Goal: Task Accomplishment & Management: Complete application form

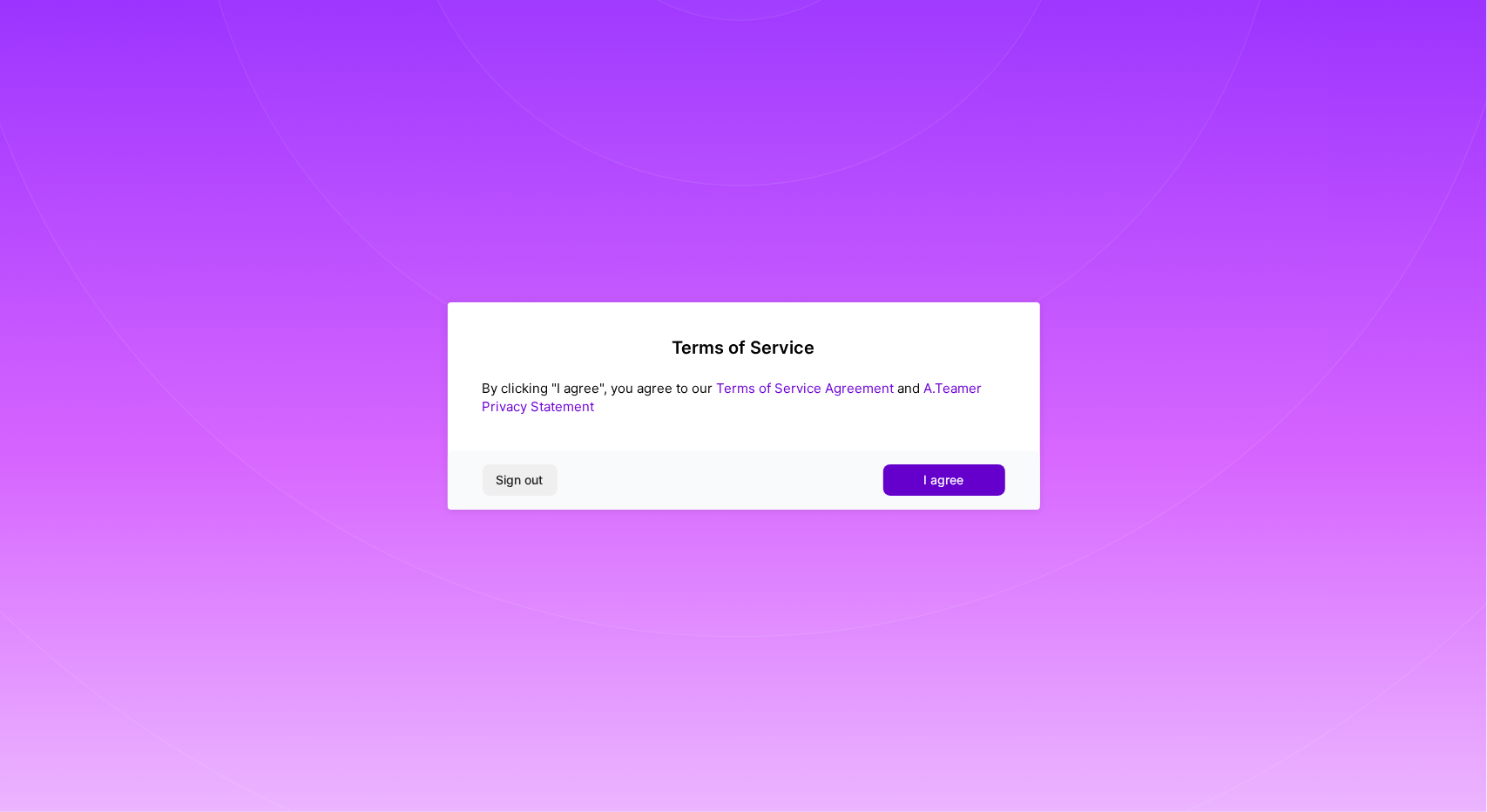
click at [928, 490] on button "I agree" at bounding box center [944, 479] width 122 height 31
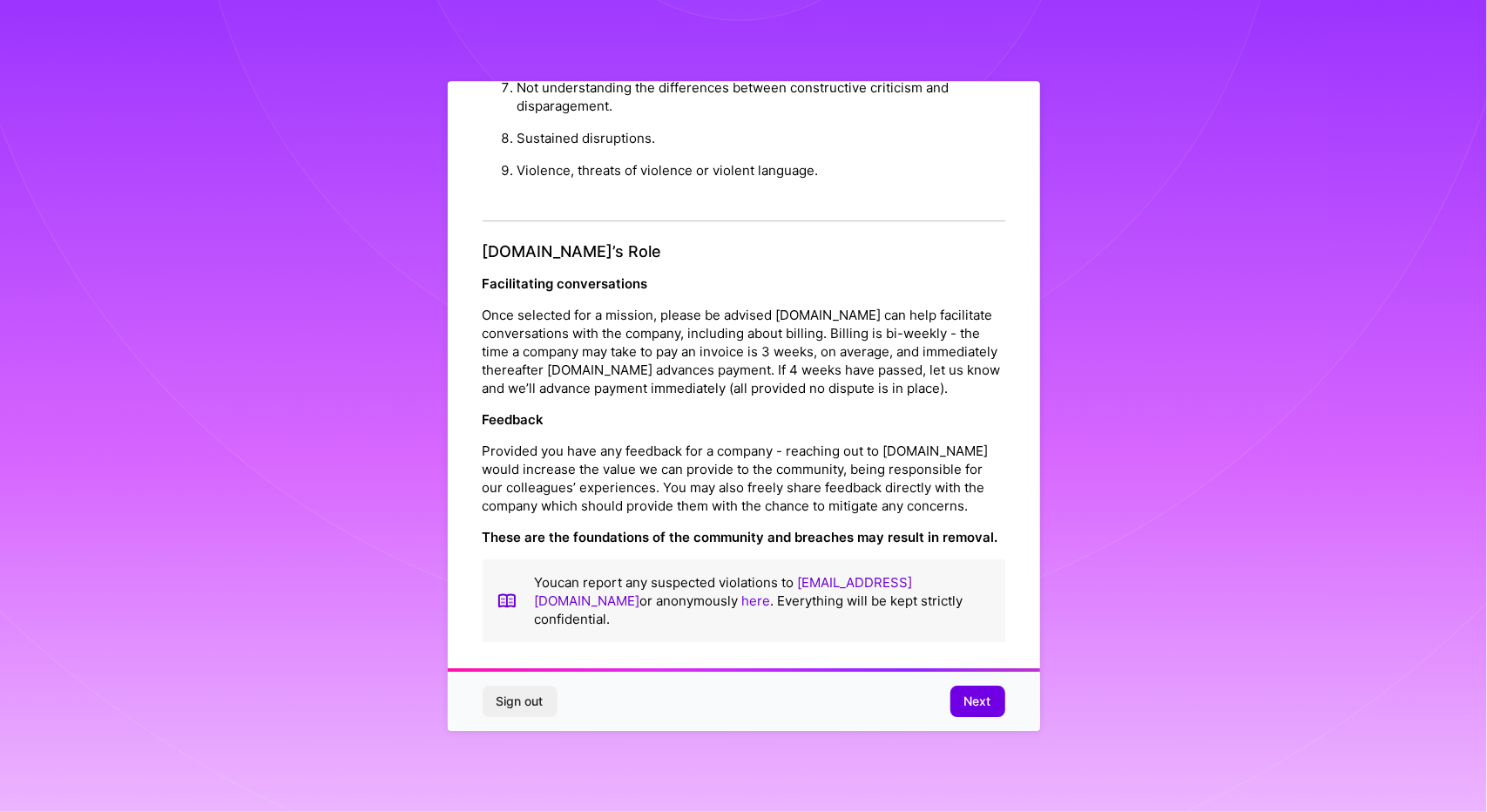
scroll to position [6, 0]
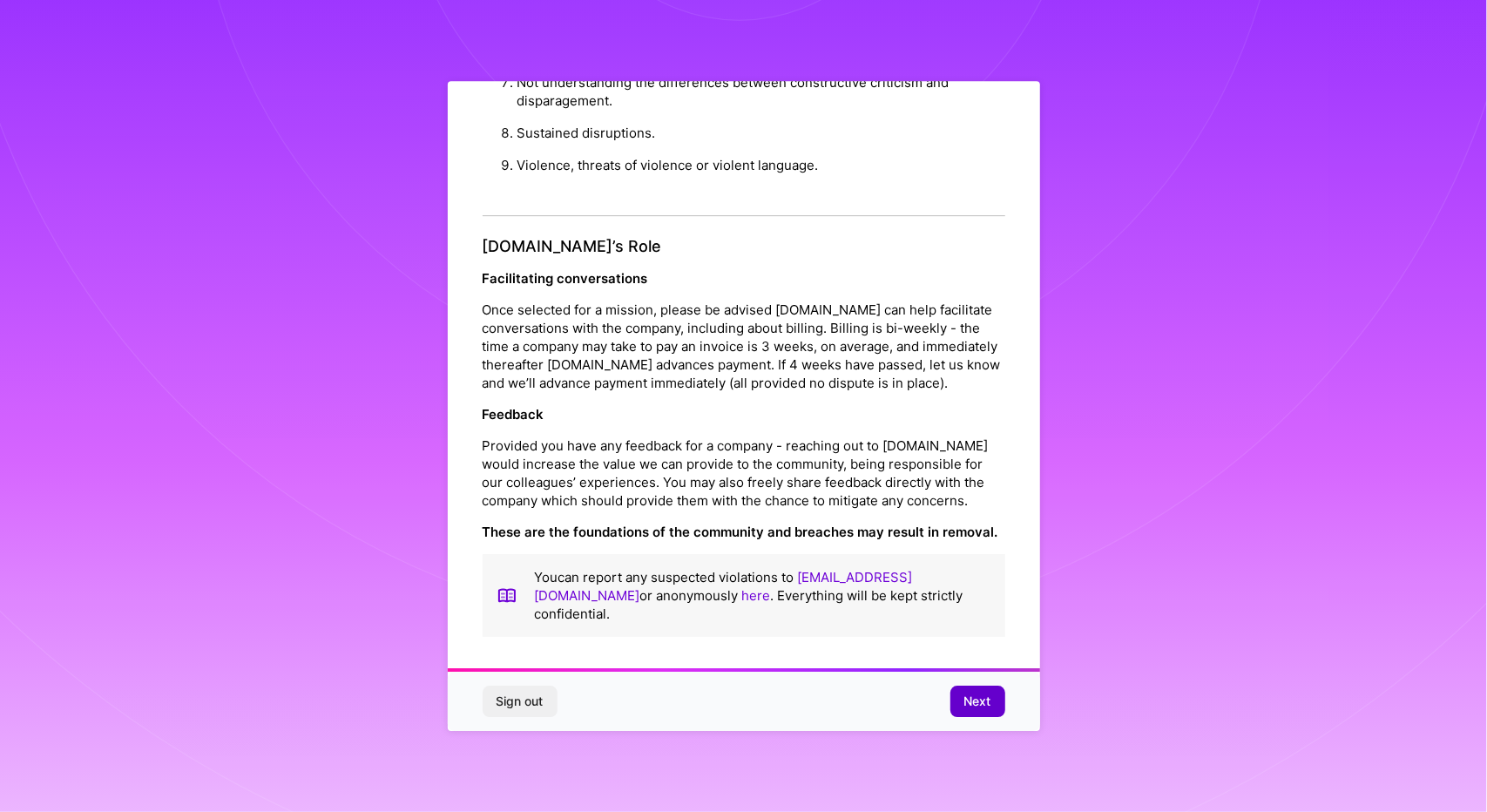
click at [971, 697] on span "Next" at bounding box center [977, 701] width 27 height 17
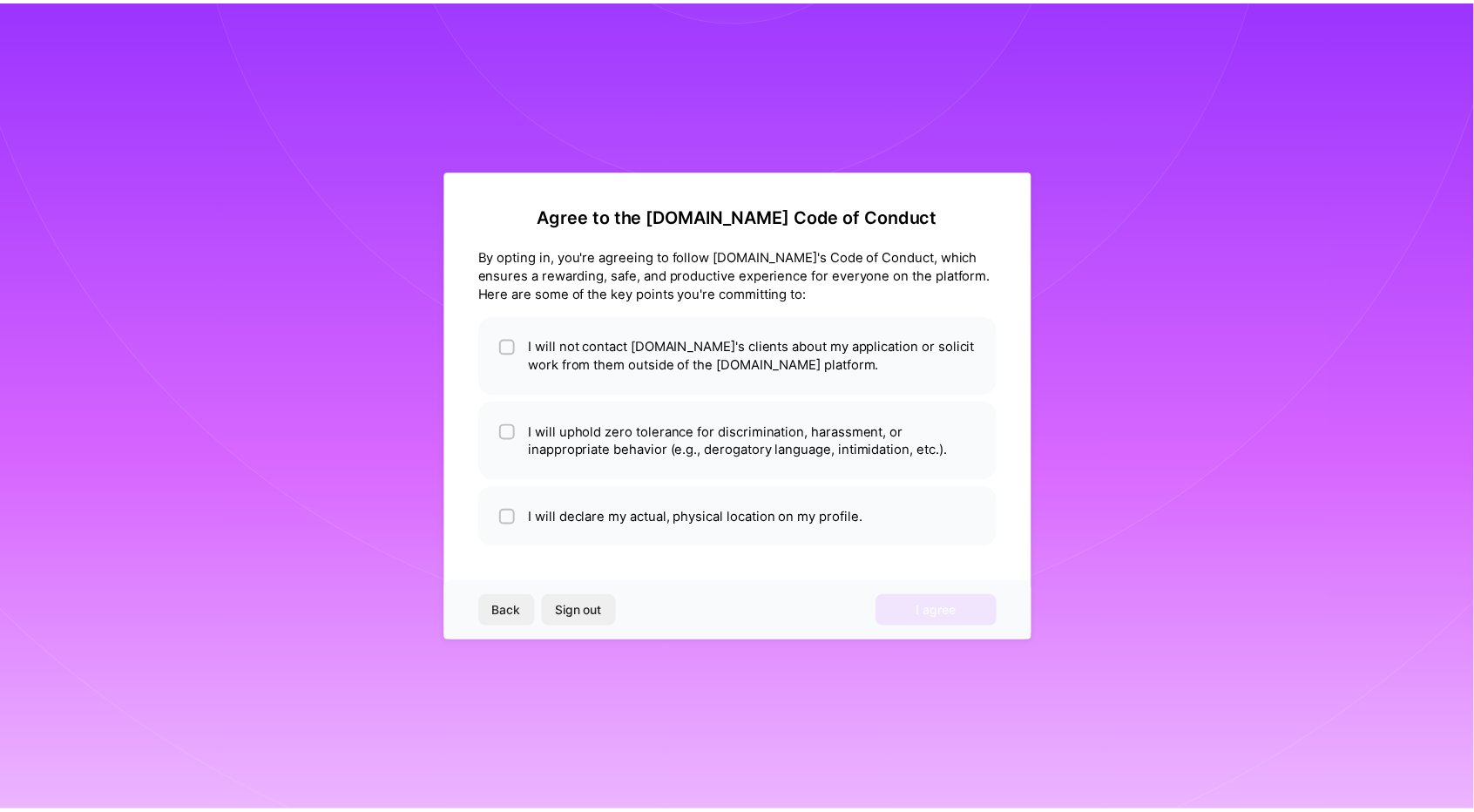
scroll to position [0, 0]
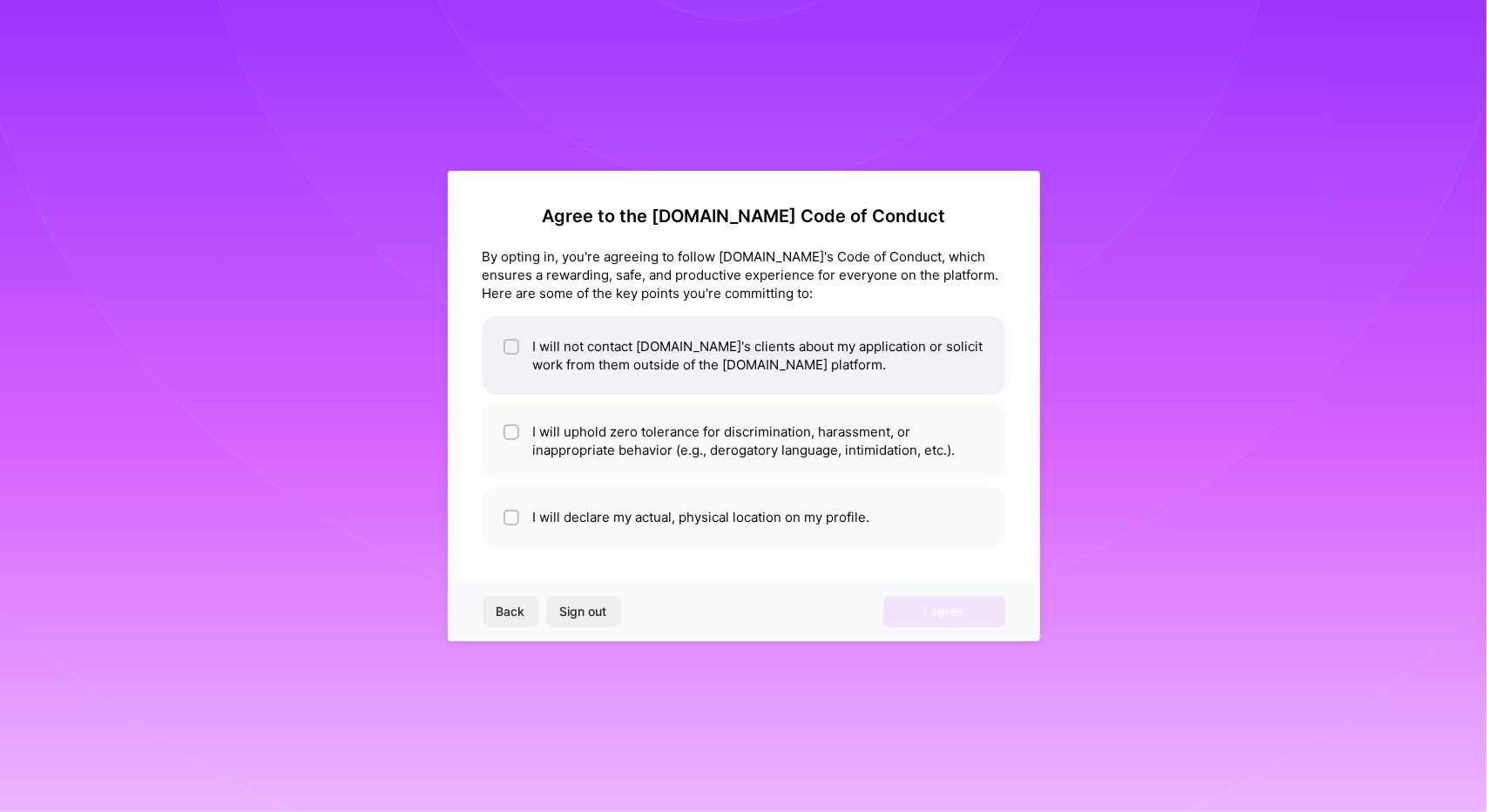
click at [531, 354] on li "I will not contact [DOMAIN_NAME]'s clients about my application or solicit work…" at bounding box center [744, 355] width 523 height 79
checkbox input "true"
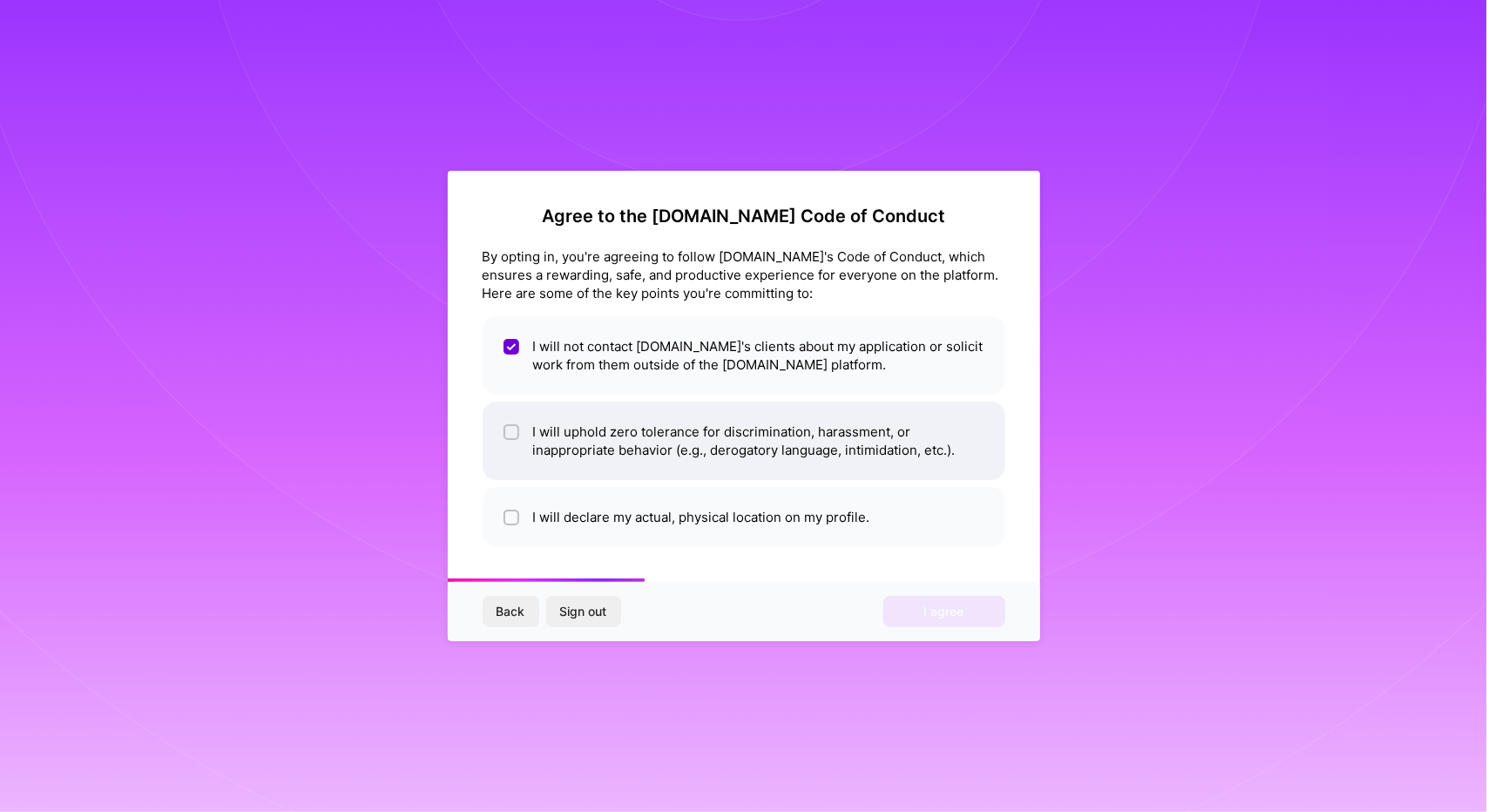
click at [562, 424] on li "I will uphold zero tolerance for discrimination, harassment, or inappropriate b…" at bounding box center [744, 440] width 523 height 79
checkbox input "true"
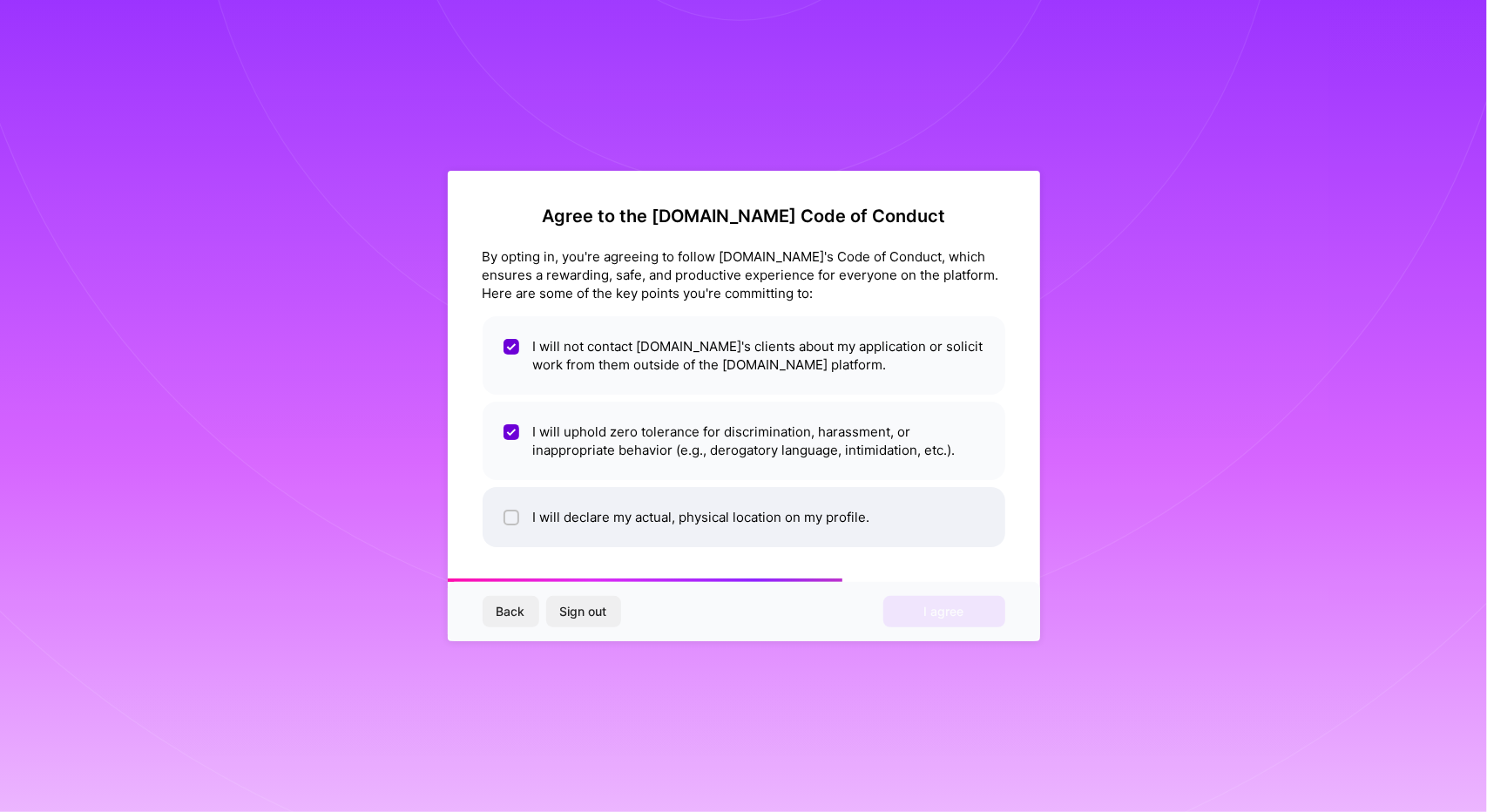
click at [599, 509] on li "I will declare my actual, physical location on my profile." at bounding box center [744, 516] width 523 height 60
checkbox input "true"
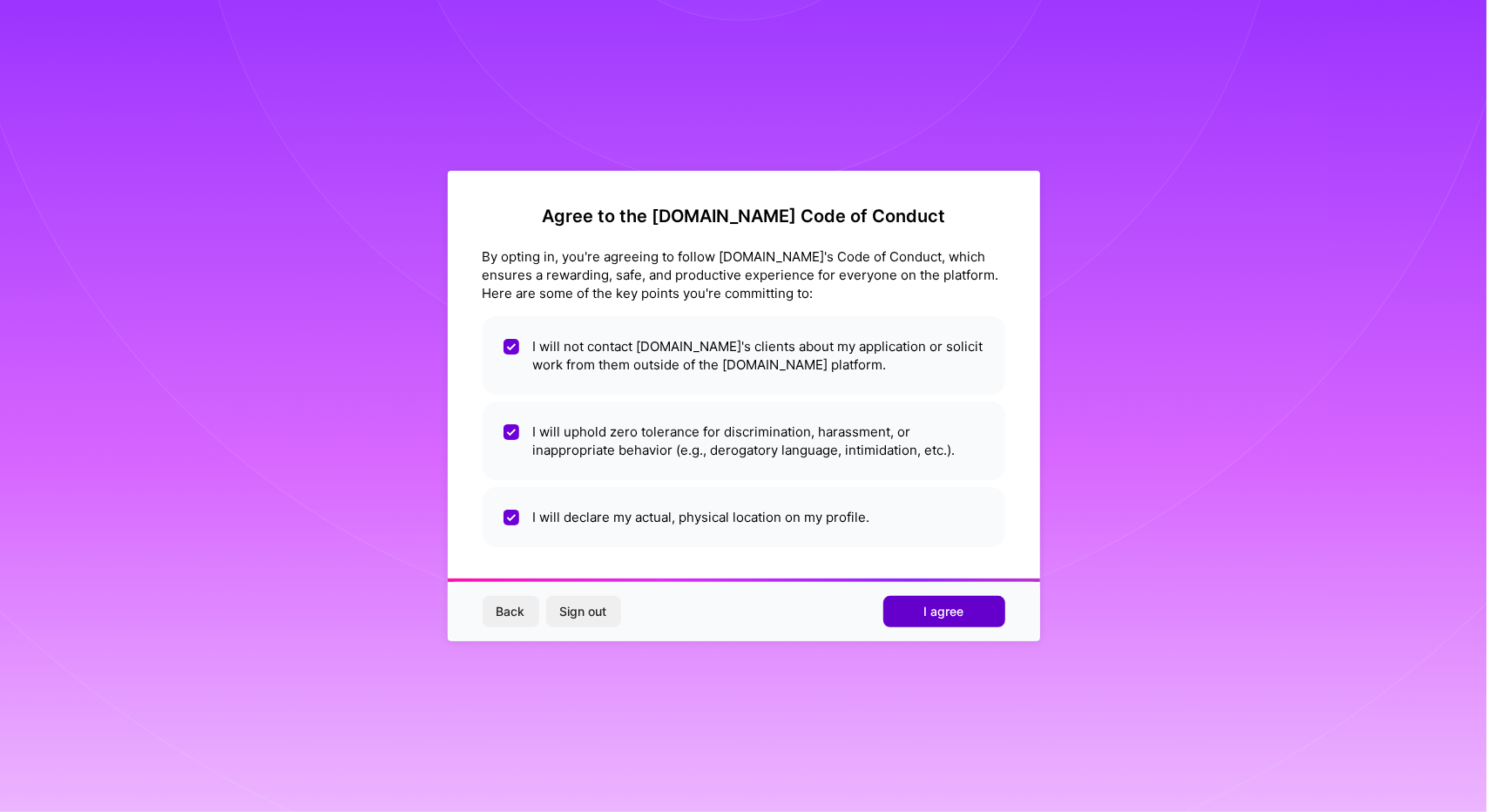
click at [933, 618] on span "I agree" at bounding box center [944, 611] width 40 height 17
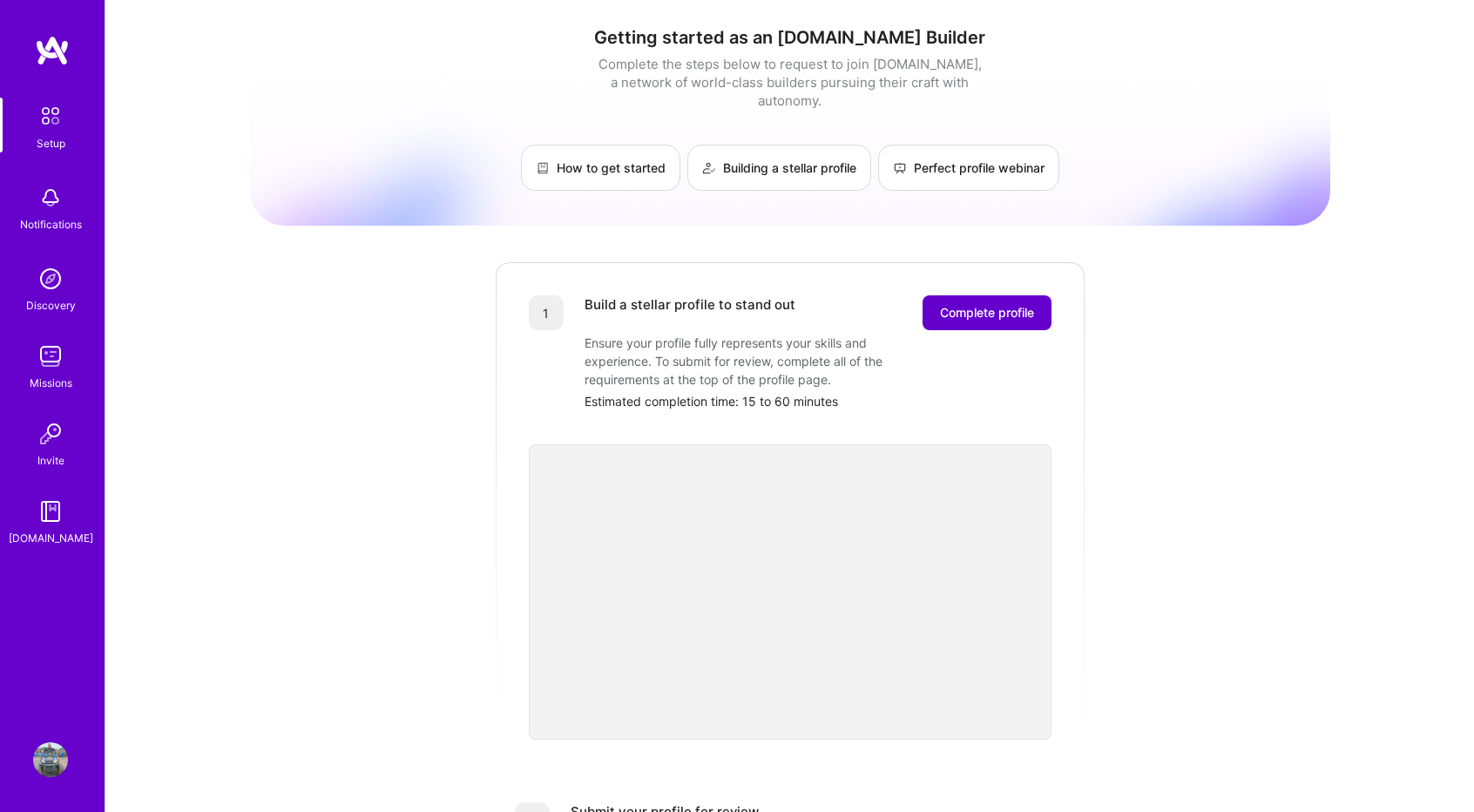
click at [968, 304] on span "Complete profile" at bounding box center [986, 312] width 94 height 17
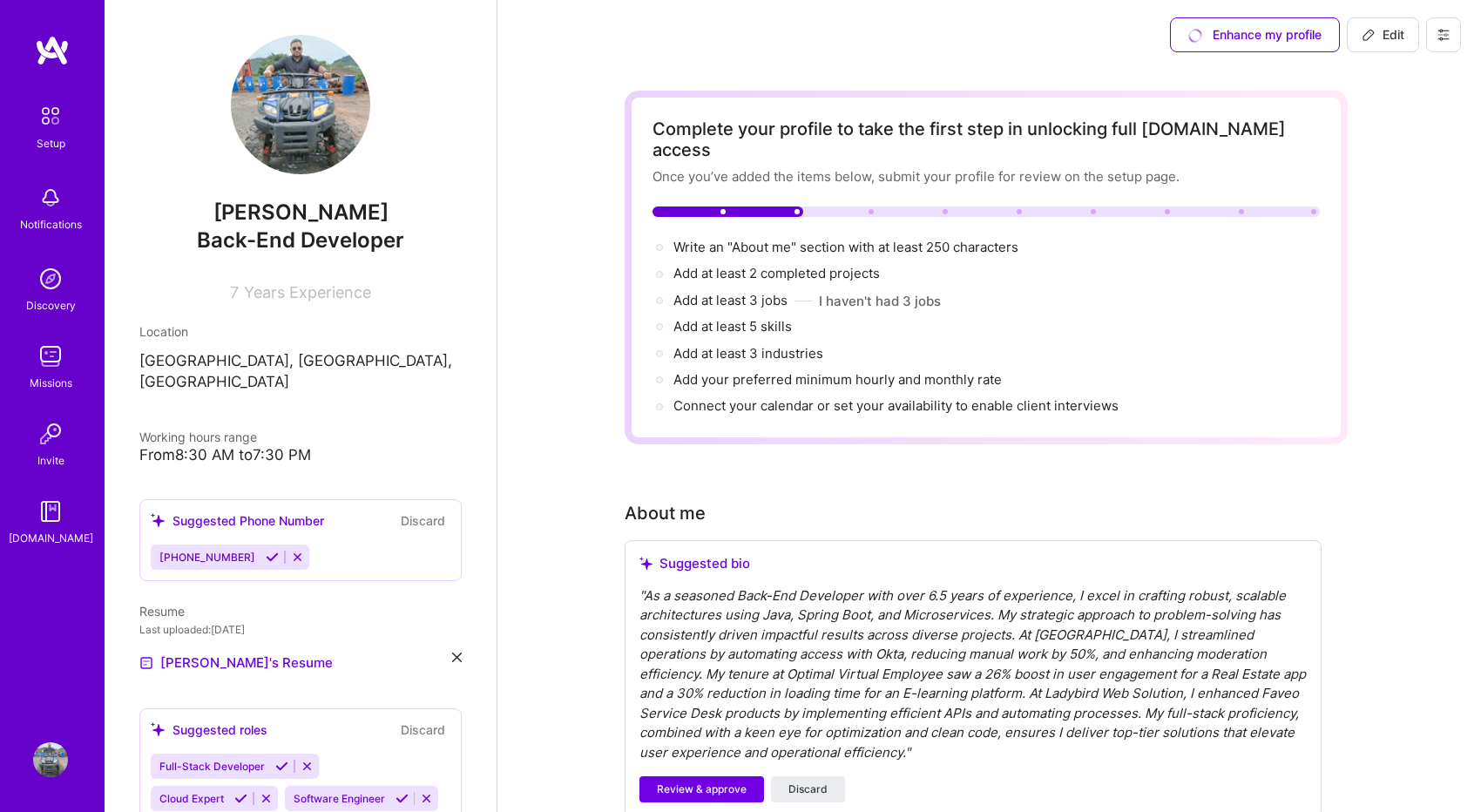
scroll to position [205, 0]
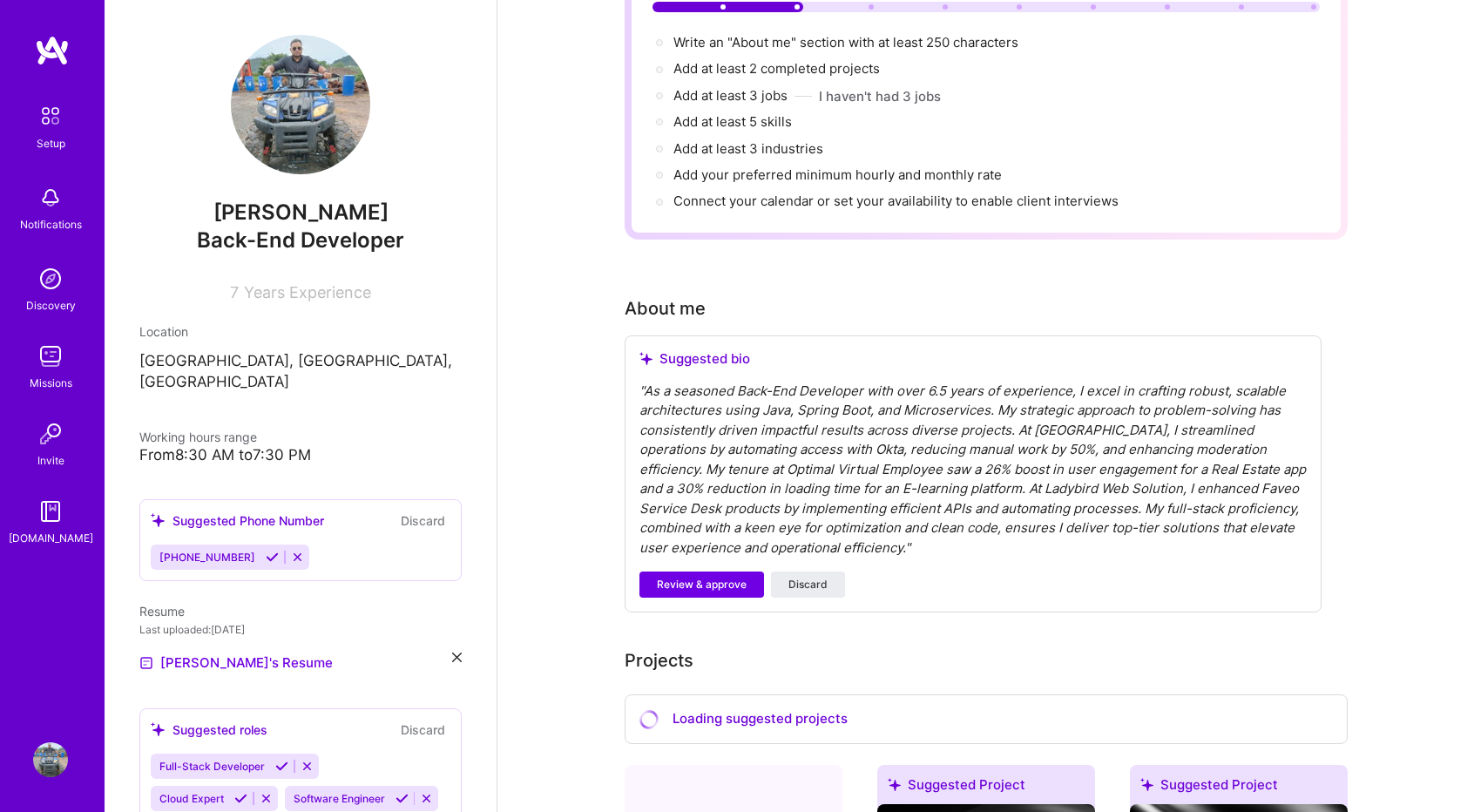
click at [769, 489] on div "" As a seasoned Back-End Developer with over 6.5 years of experience, I excel i…" at bounding box center [973, 470] width 667 height 176
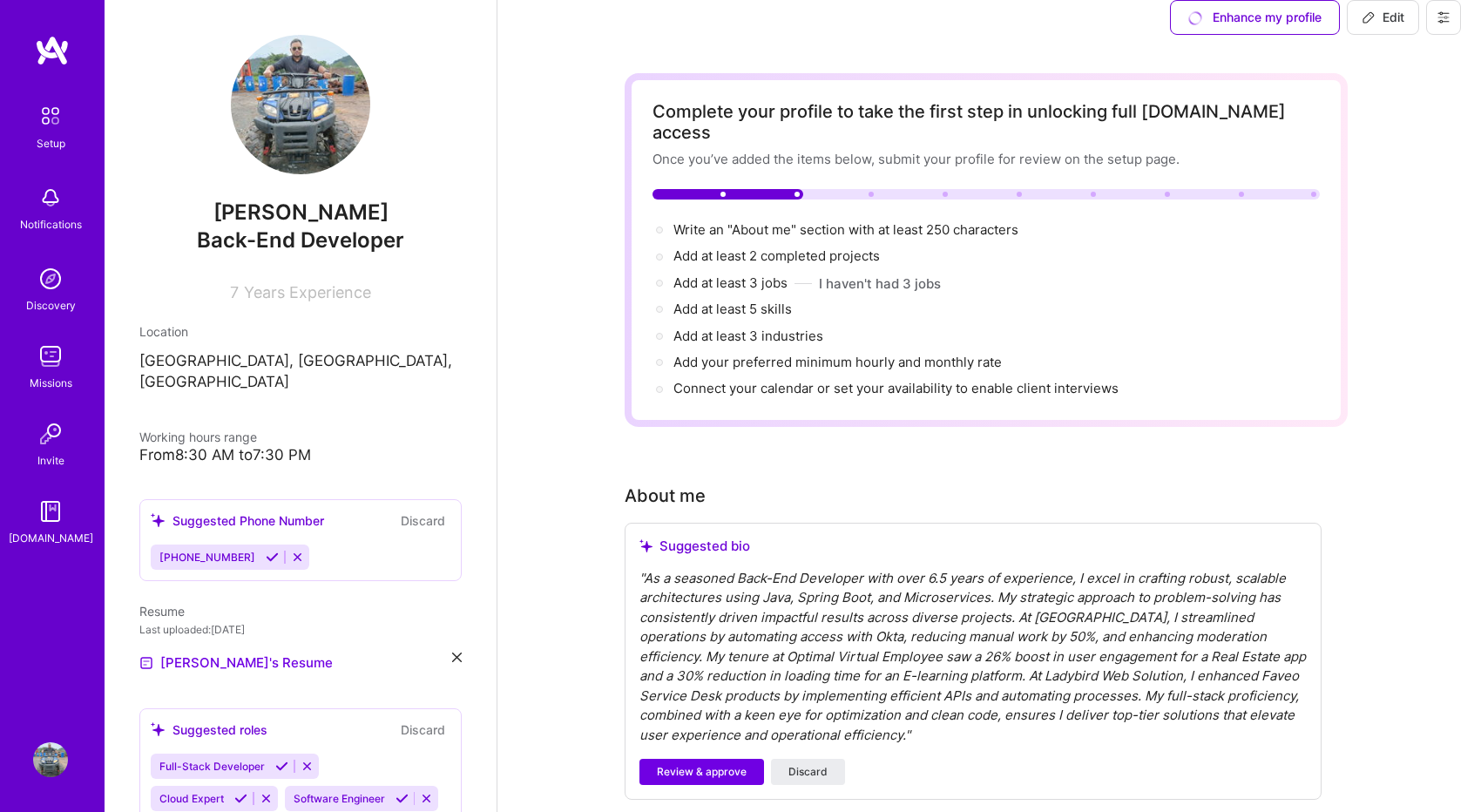
scroll to position [16, 0]
click at [692, 609] on div "" As a seasoned Back-End Developer with over 6.5 years of experience, I excel i…" at bounding box center [973, 657] width 667 height 176
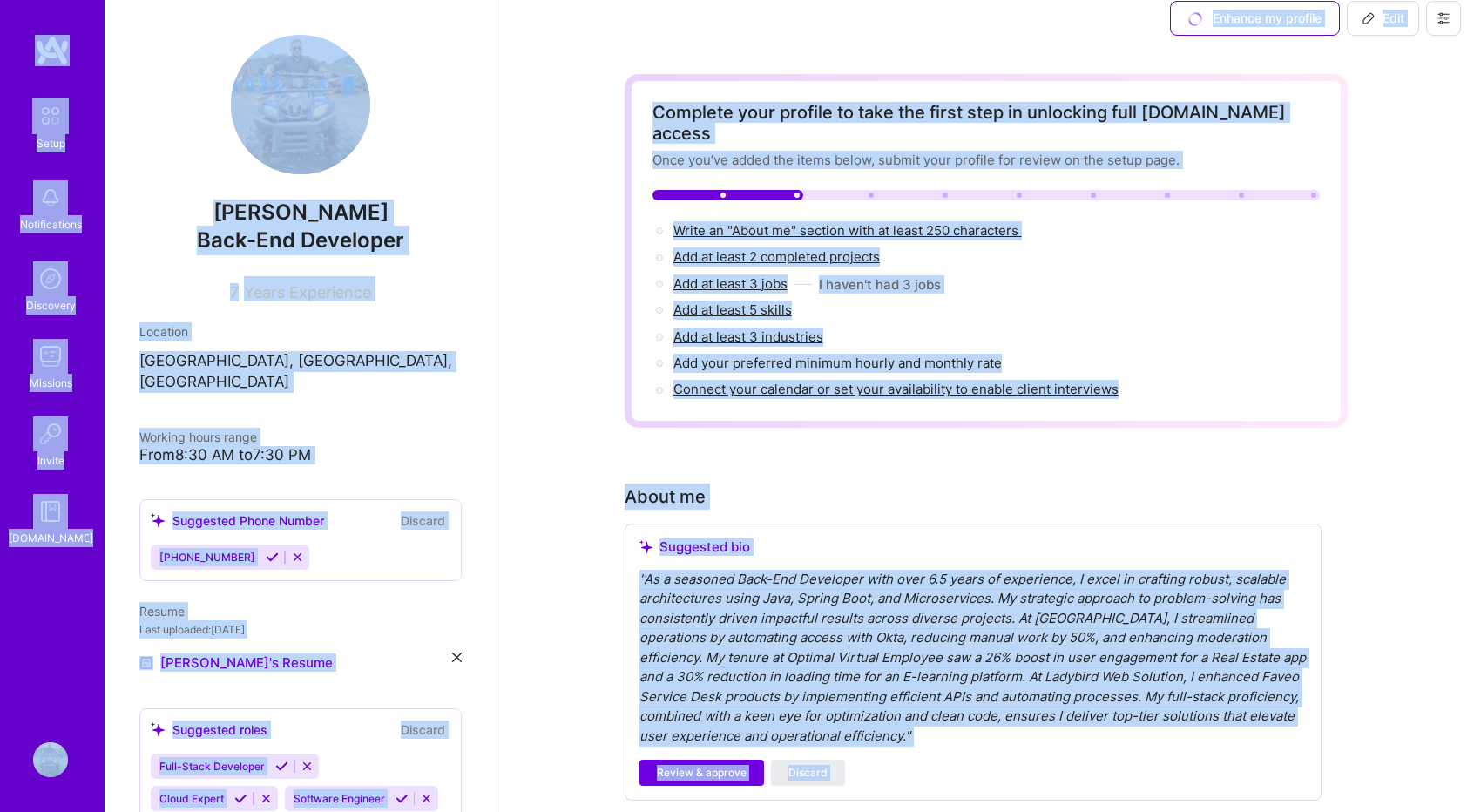
click at [692, 609] on div "" As a seasoned Back-End Developer with over 6.5 years of experience, I excel i…" at bounding box center [973, 657] width 667 height 176
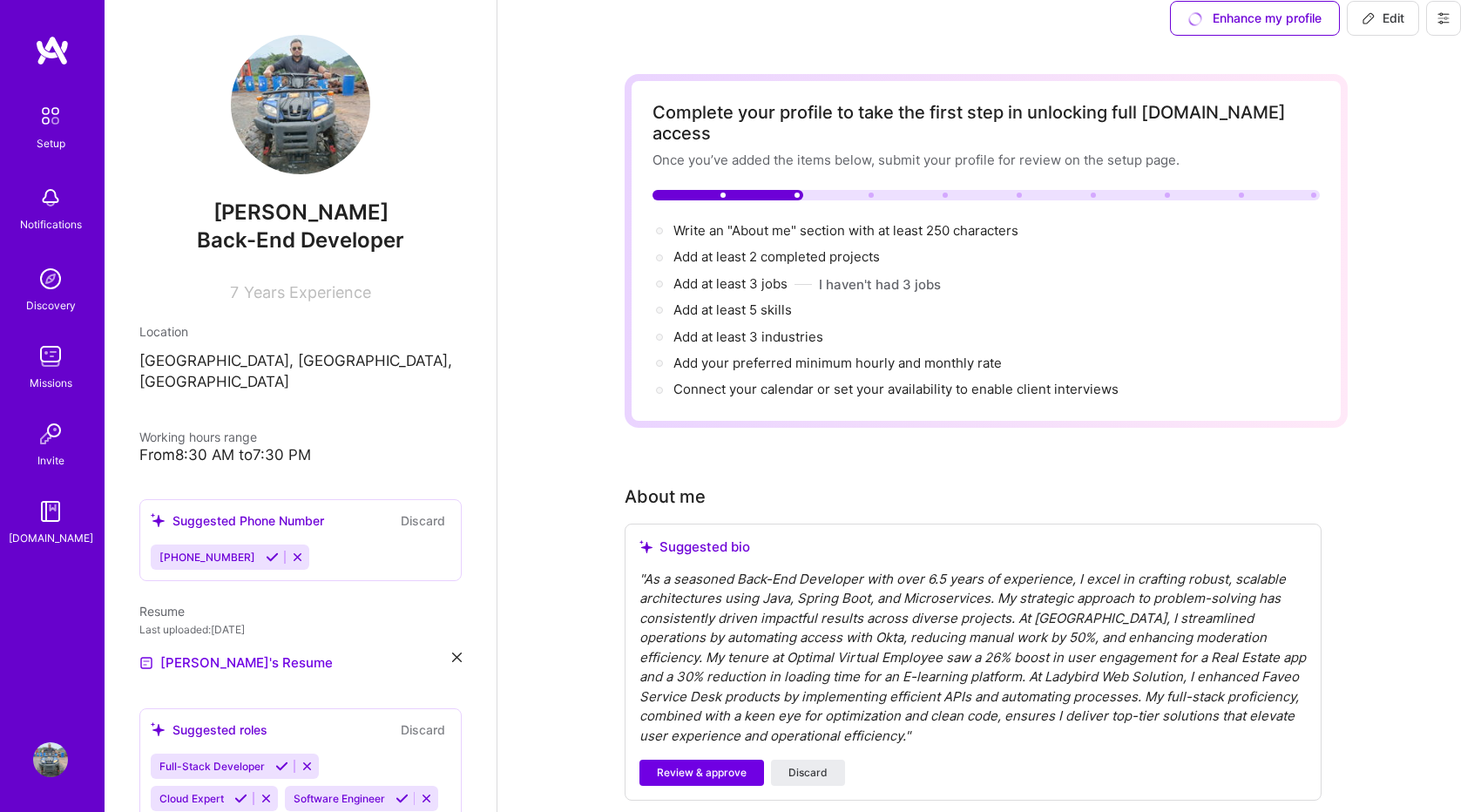
click at [752, 629] on div "" As a seasoned Back-End Developer with over 6.5 years of experience, I excel i…" at bounding box center [973, 657] width 667 height 176
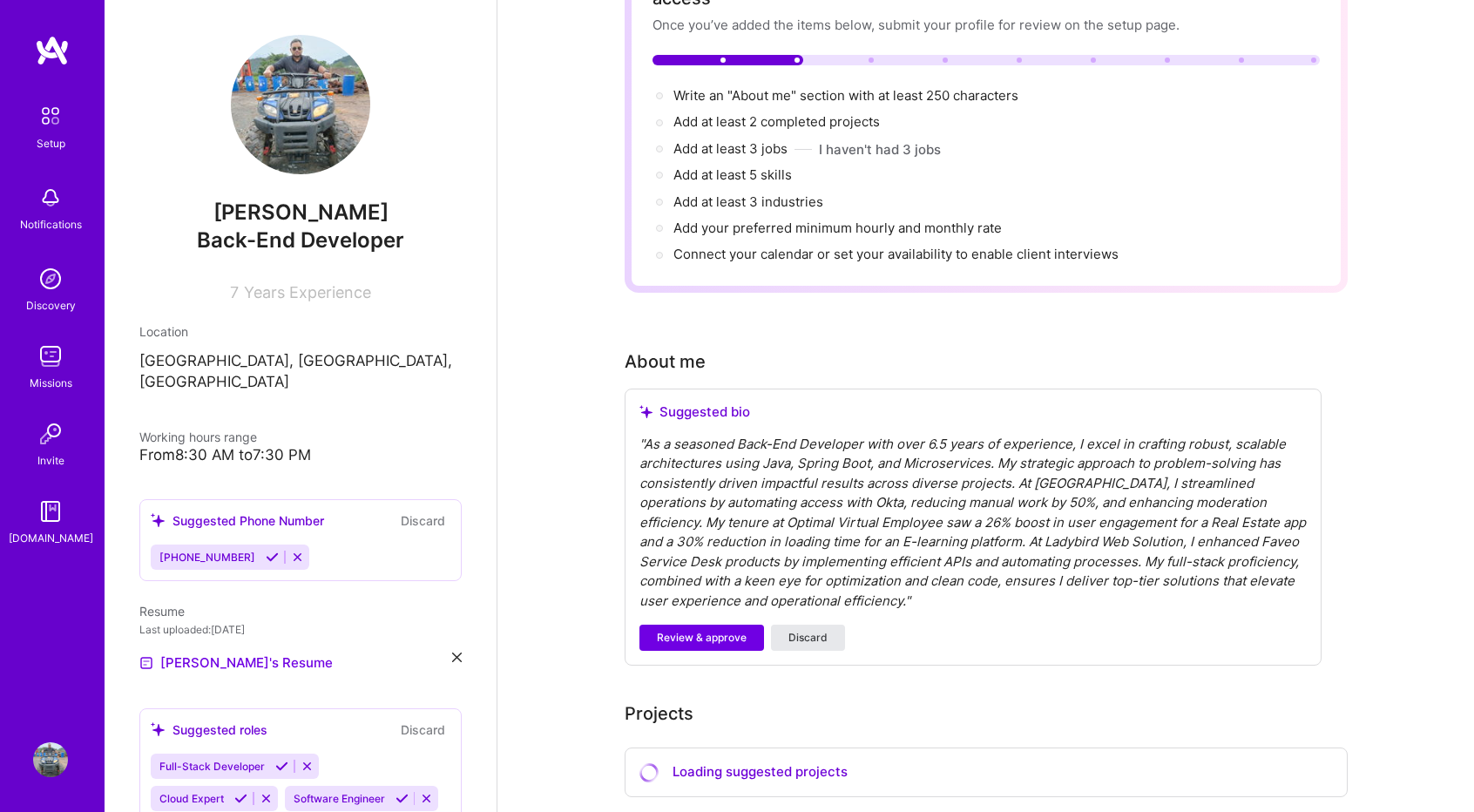
click at [802, 630] on span "Discard" at bounding box center [808, 637] width 39 height 16
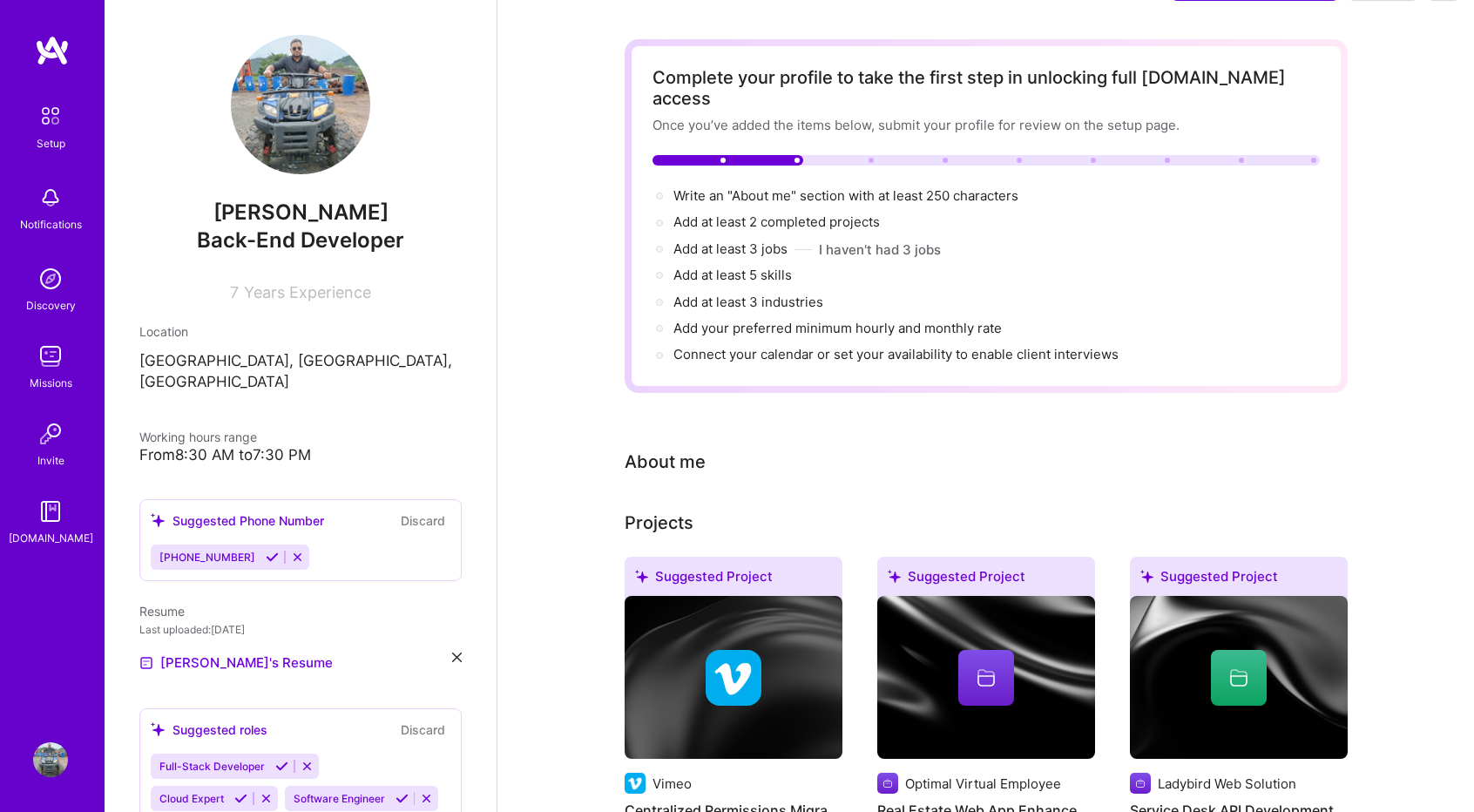
scroll to position [46, 0]
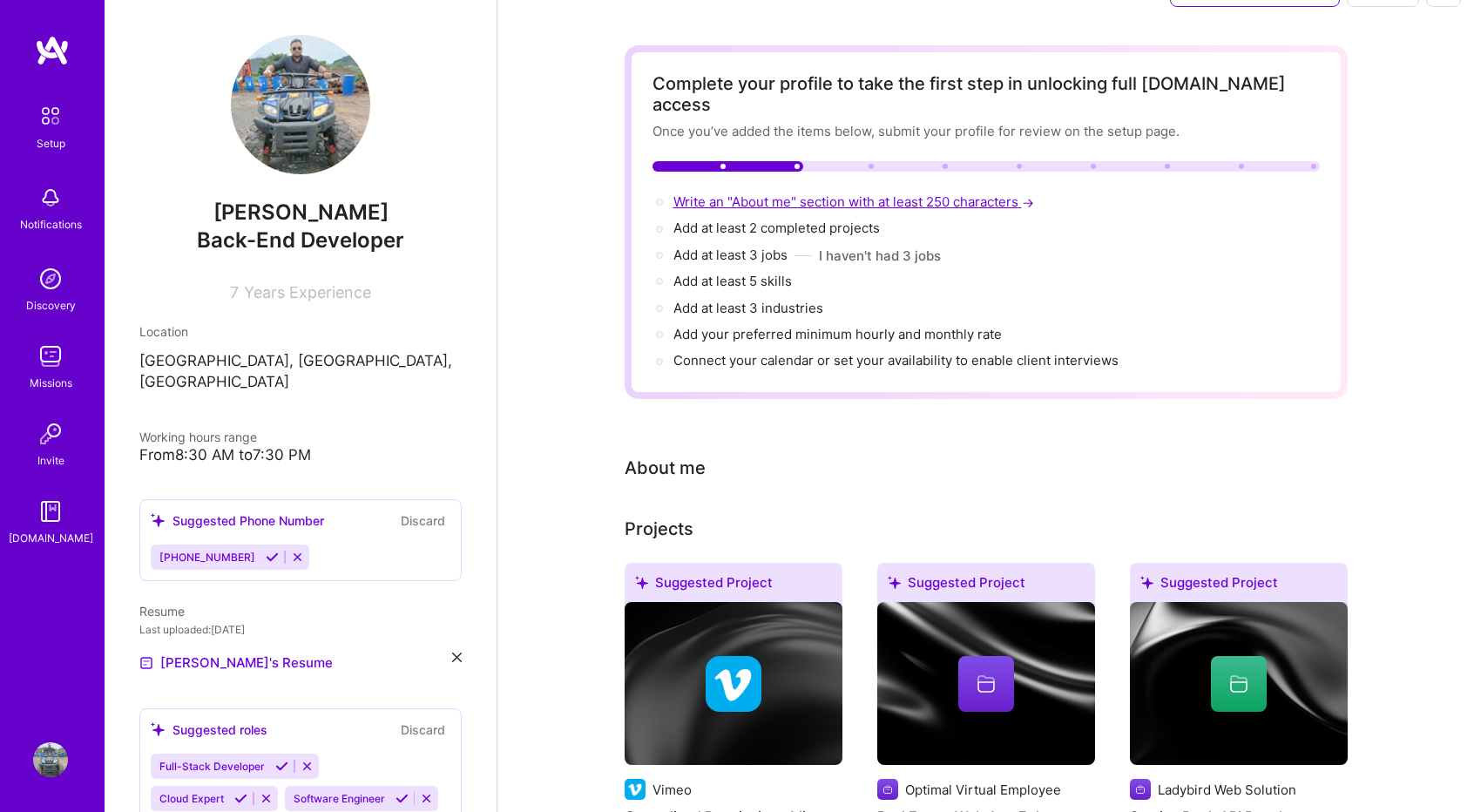
click at [736, 194] on span "Write an "About me" section with at least 250 characters →" at bounding box center [856, 201] width 364 height 16
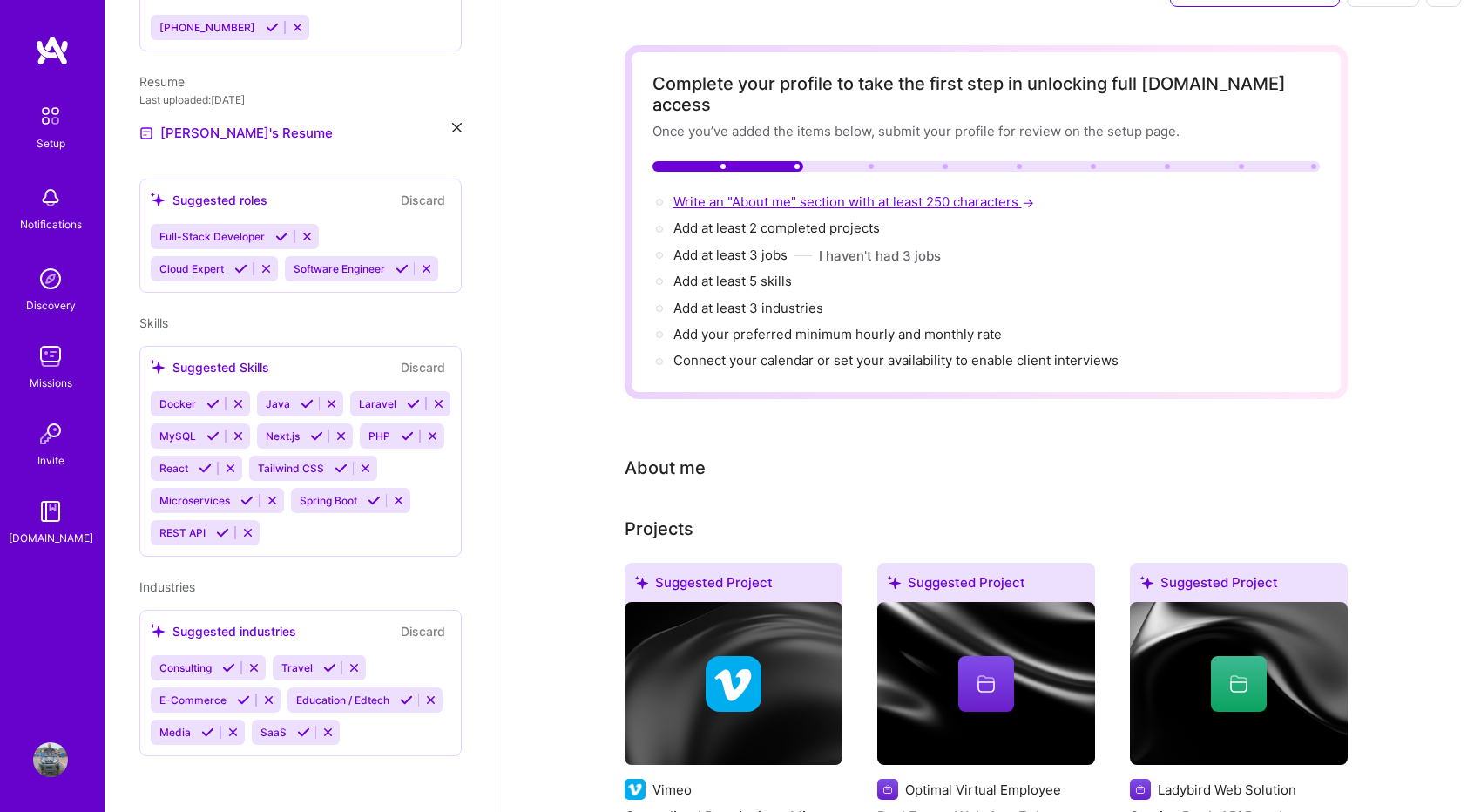
select select "US"
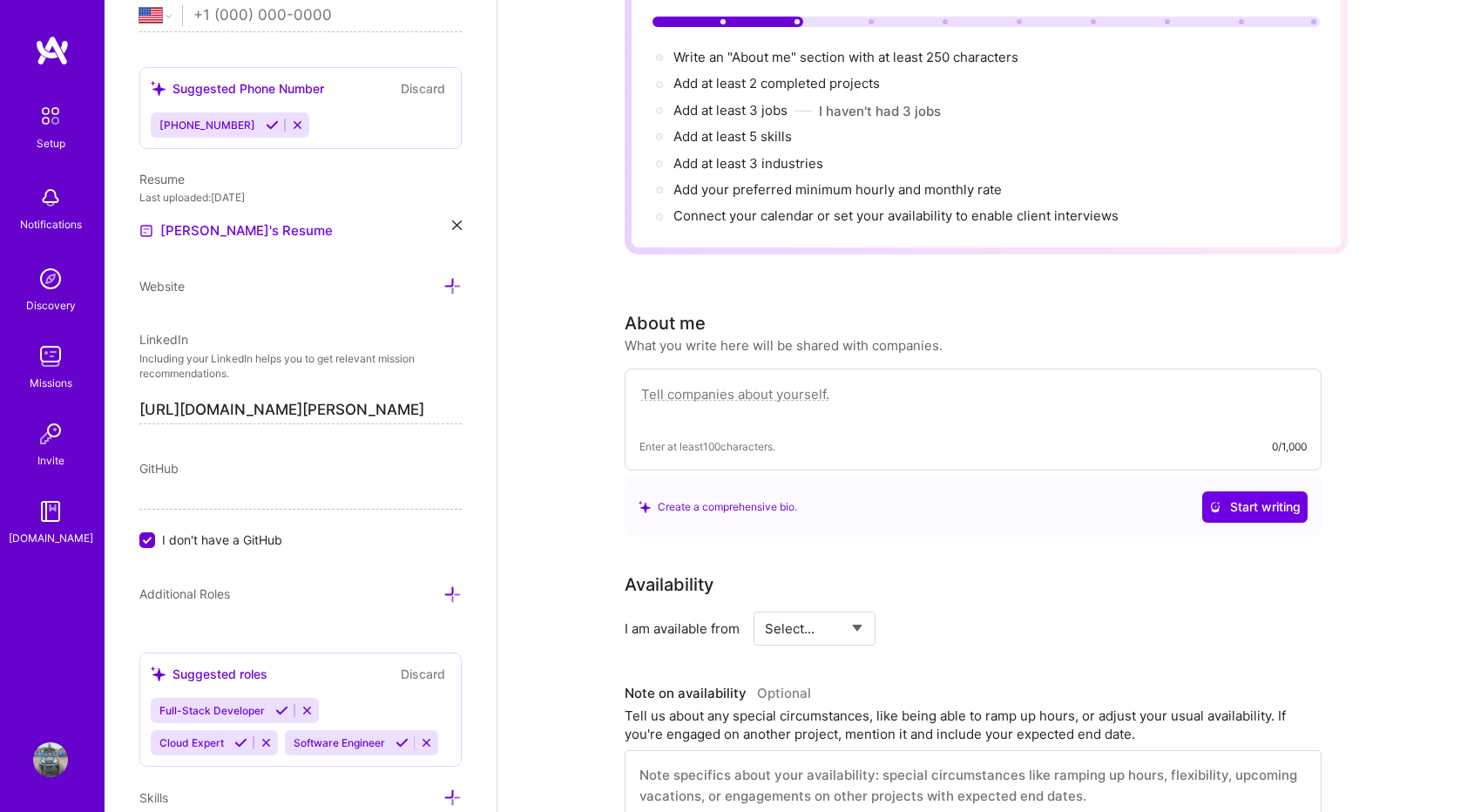
scroll to position [190, 0]
click at [710, 383] on textarea at bounding box center [973, 403] width 667 height 40
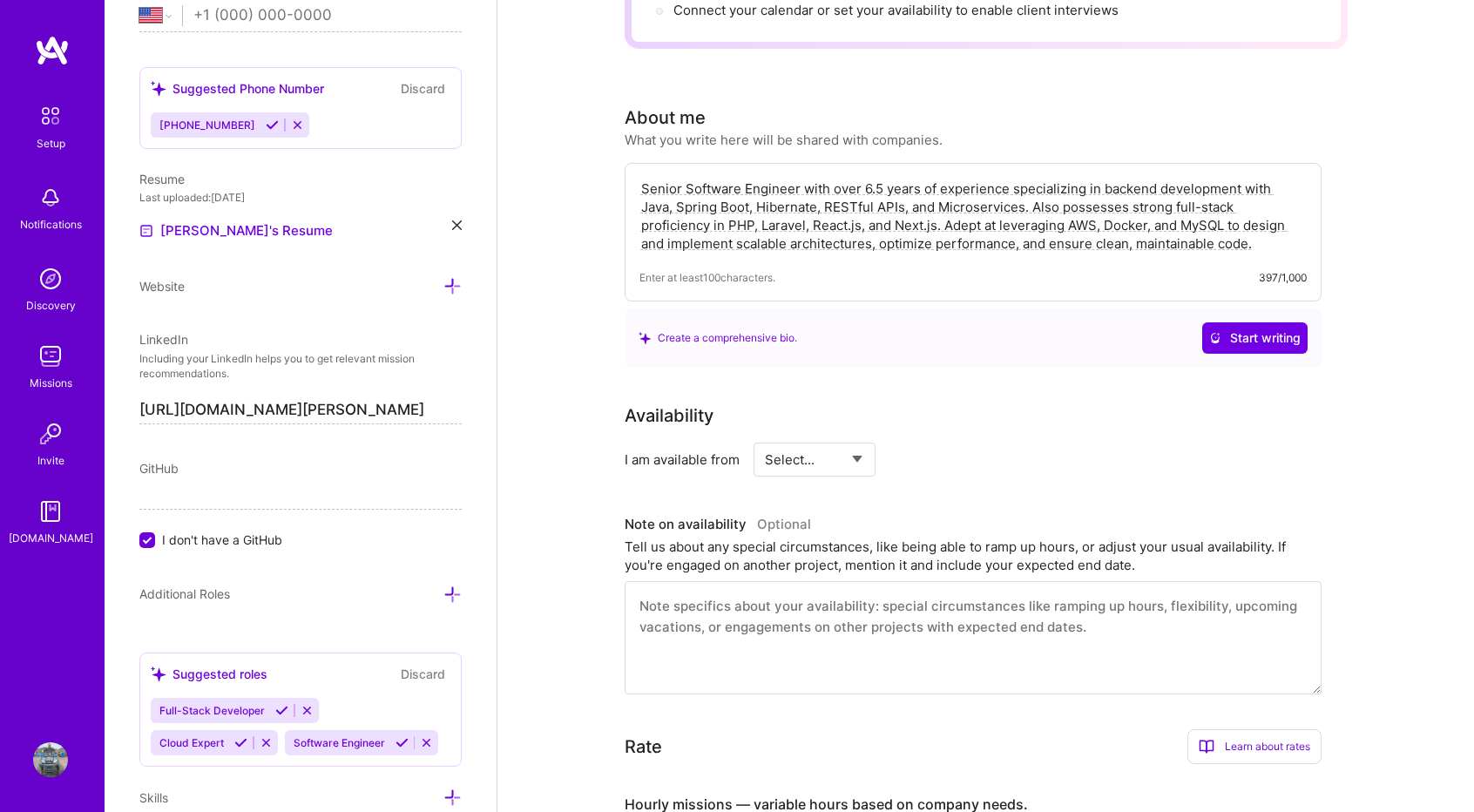
scroll to position [397, 0]
type textarea "Senior Software Engineer with over 6.5 years of experience specializing in back…"
click at [1235, 327] on span "Start writing" at bounding box center [1255, 336] width 91 height 17
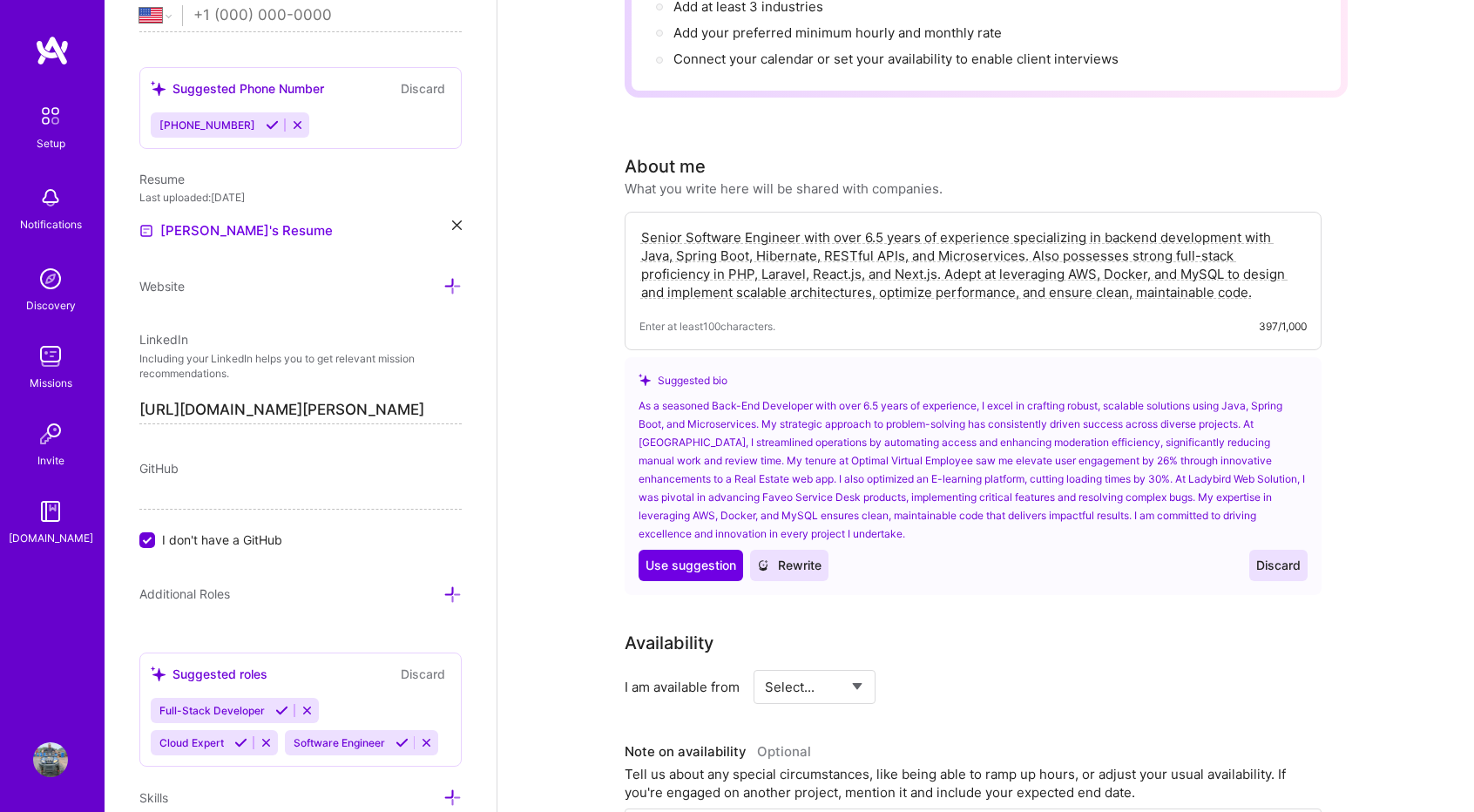
scroll to position [348, 0]
click at [886, 269] on textarea "Senior Software Engineer with over 6.5 years of experience specializing in back…" at bounding box center [973, 263] width 667 height 77
click at [1270, 547] on button "Discard" at bounding box center [1278, 563] width 59 height 31
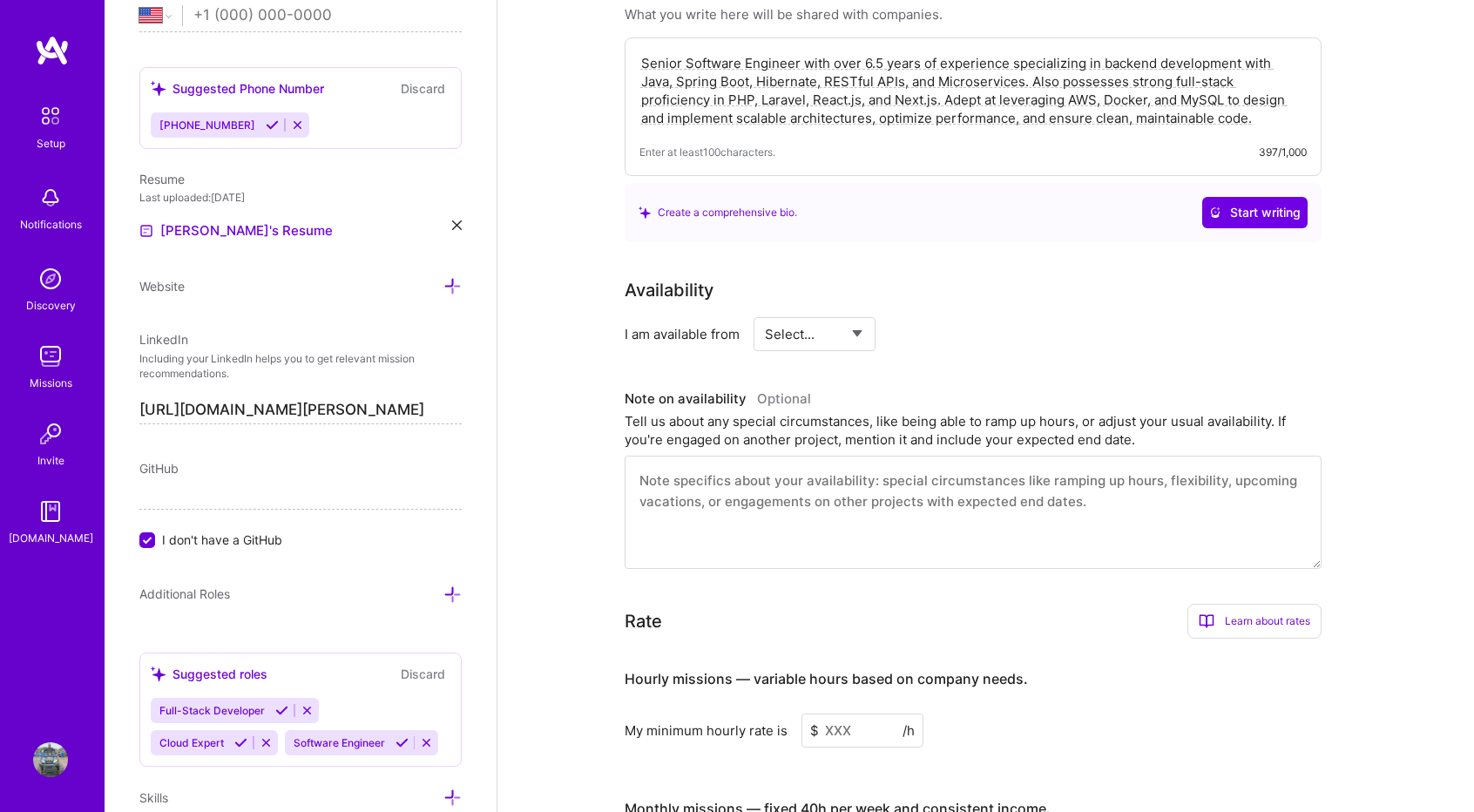
scroll to position [525, 0]
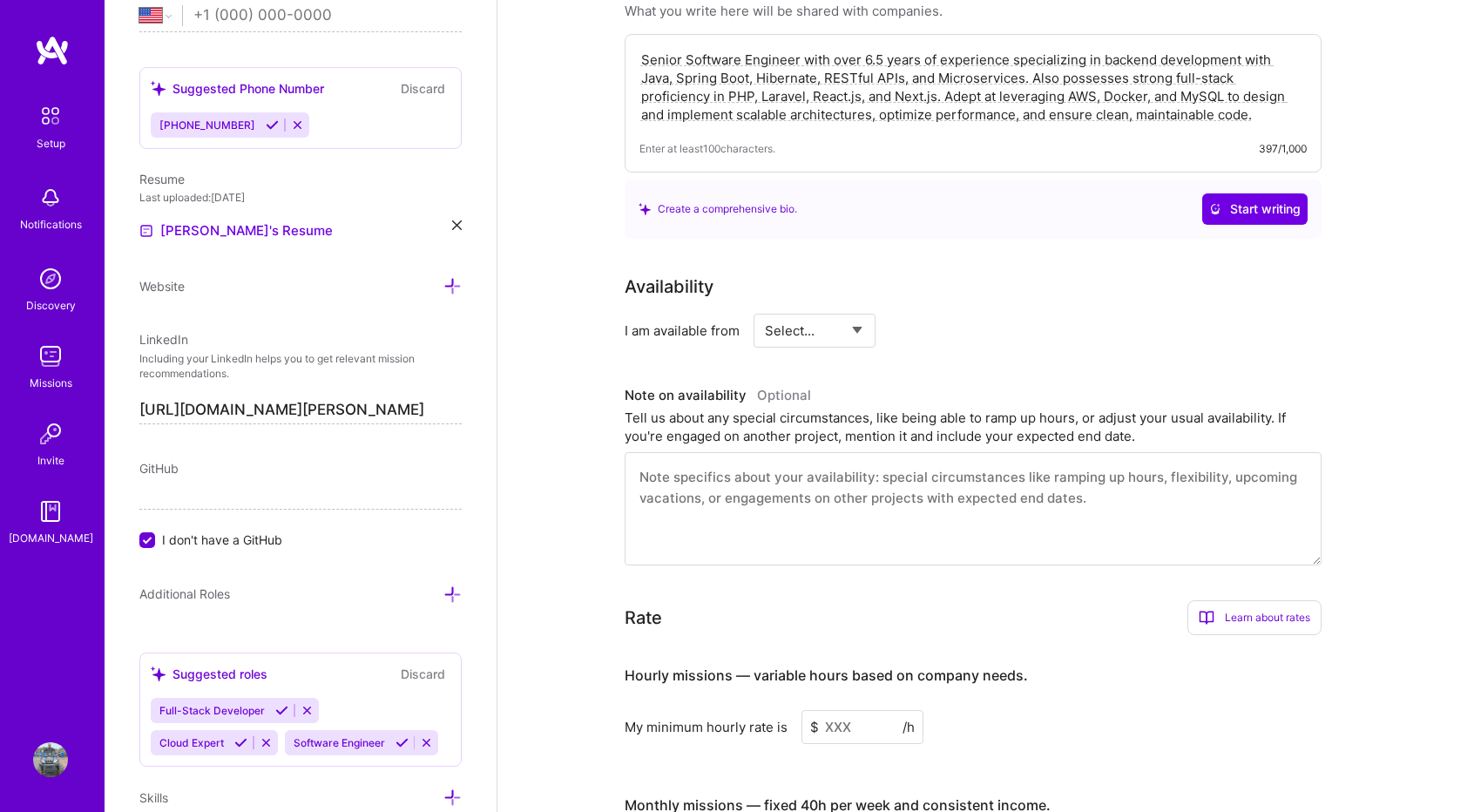
click at [844, 308] on select "Select... Right Now Future Date Not Available" at bounding box center [815, 330] width 101 height 45
select select "Right Now"
click at [765, 308] on select "Select... Right Now Future Date Not Available" at bounding box center [815, 330] width 101 height 45
click at [725, 467] on textarea at bounding box center [973, 508] width 697 height 113
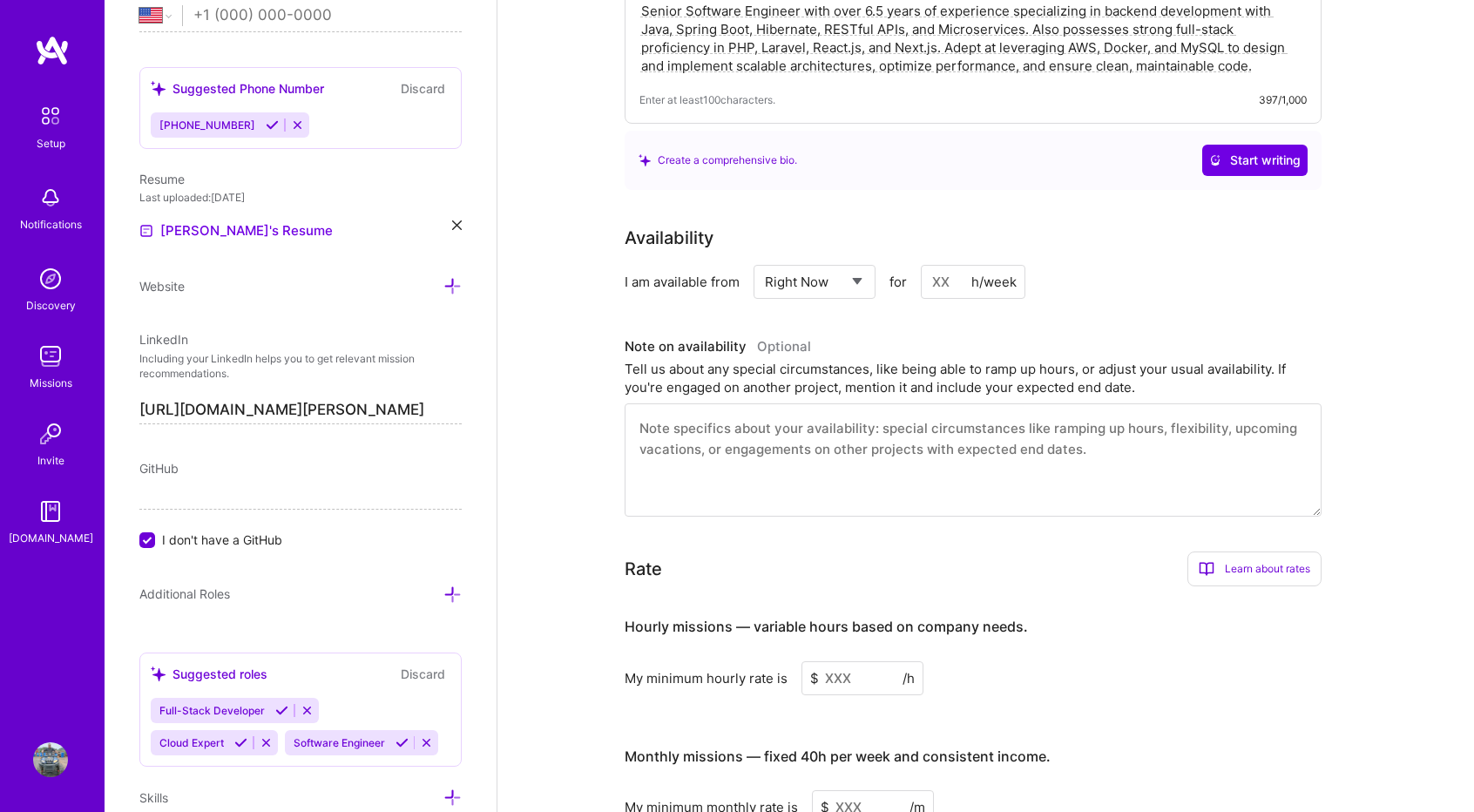
scroll to position [575, 0]
click at [961, 263] on input at bounding box center [973, 280] width 104 height 34
type input "5"
type input "40"
click at [935, 332] on h3 "Note on availability Optional" at bounding box center [973, 345] width 697 height 27
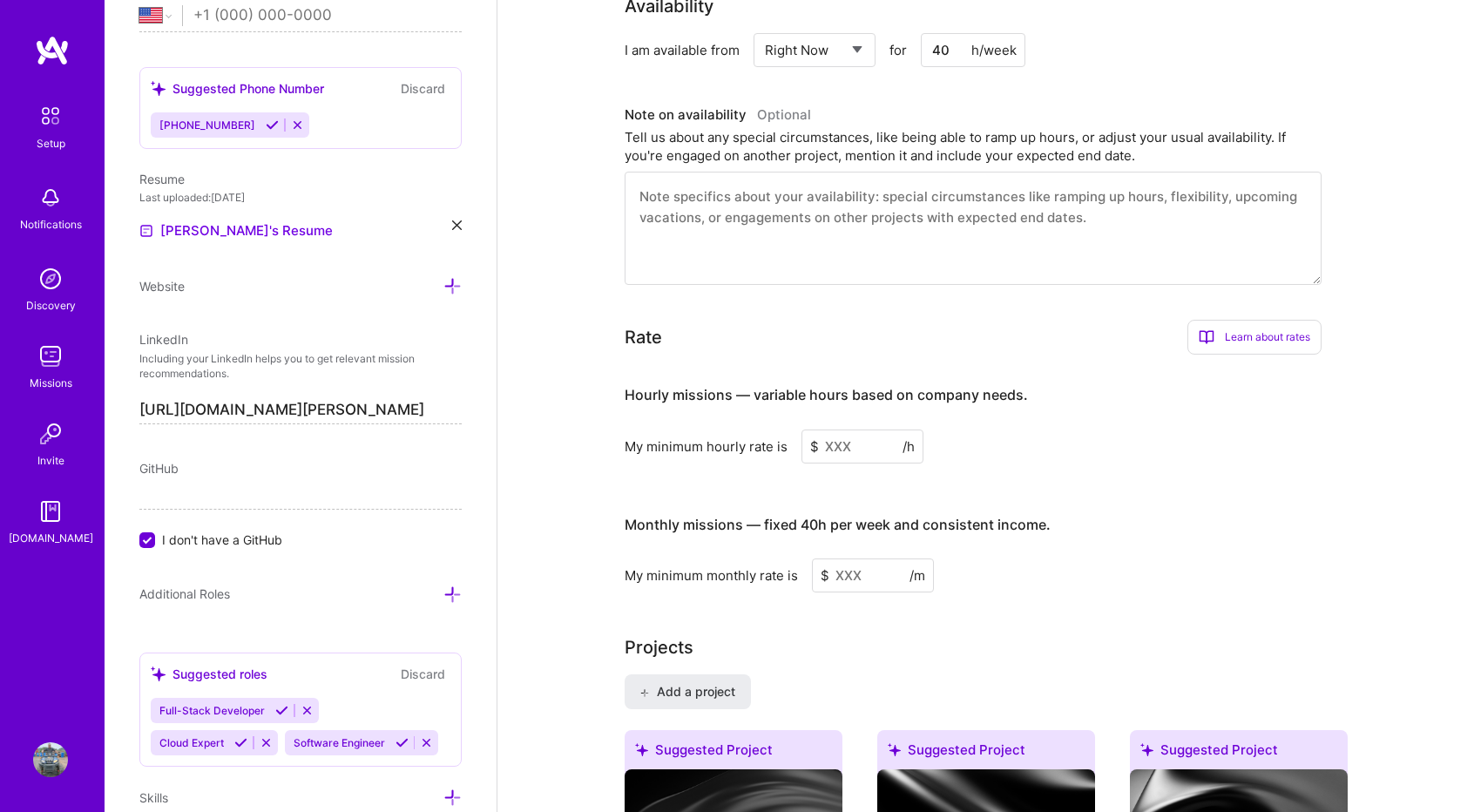
scroll to position [834, 0]
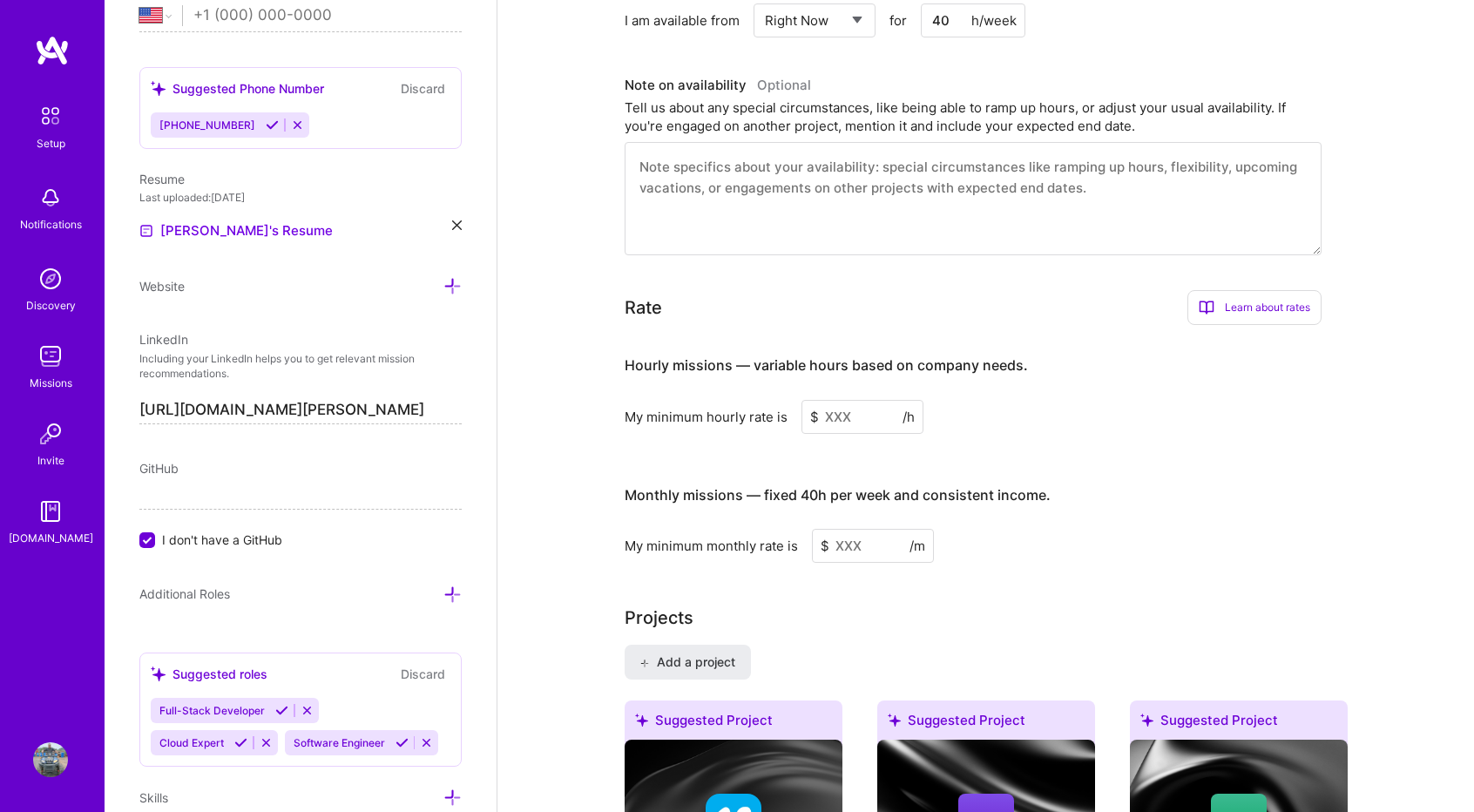
click at [833, 399] on input at bounding box center [863, 416] width 122 height 34
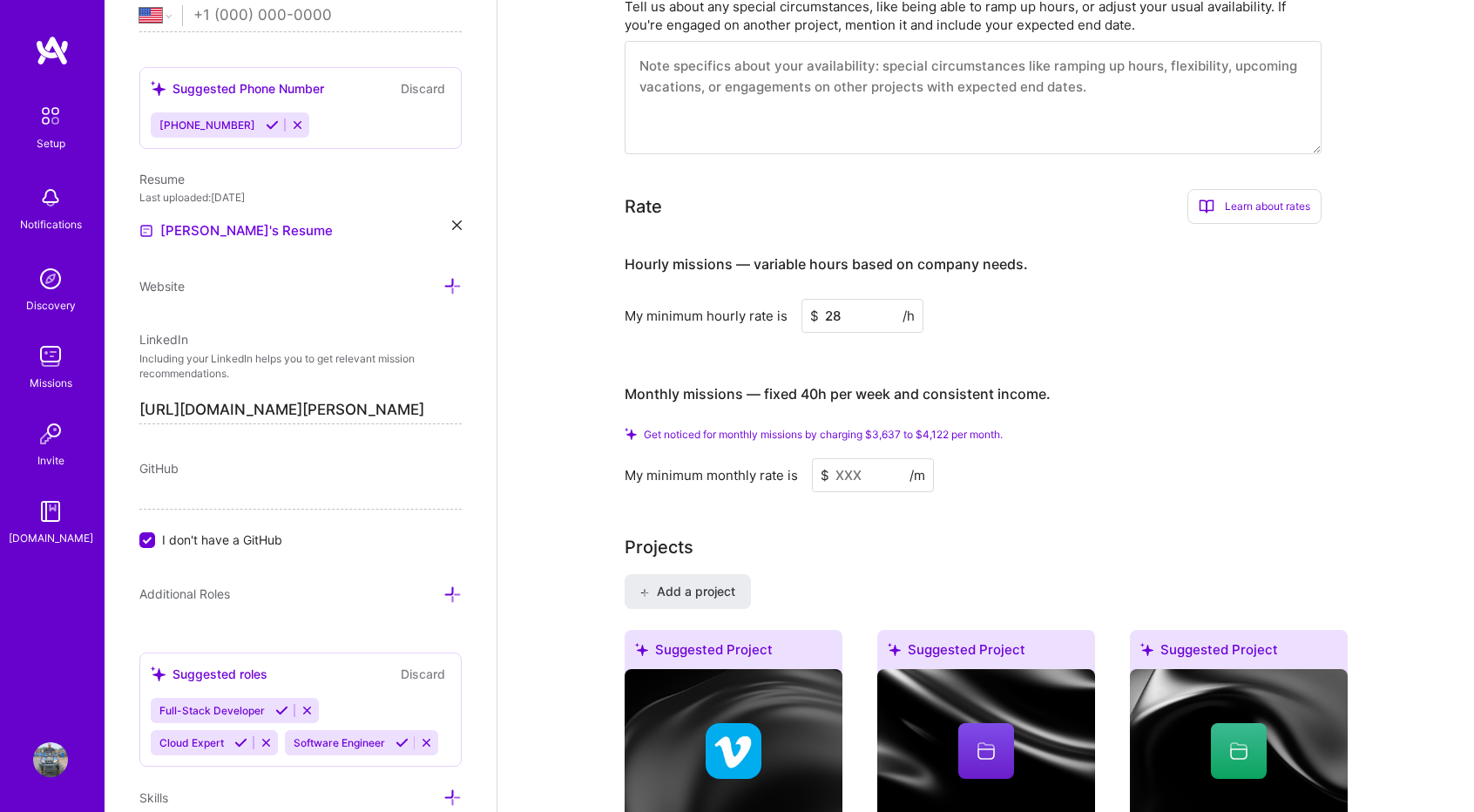
scroll to position [942, 0]
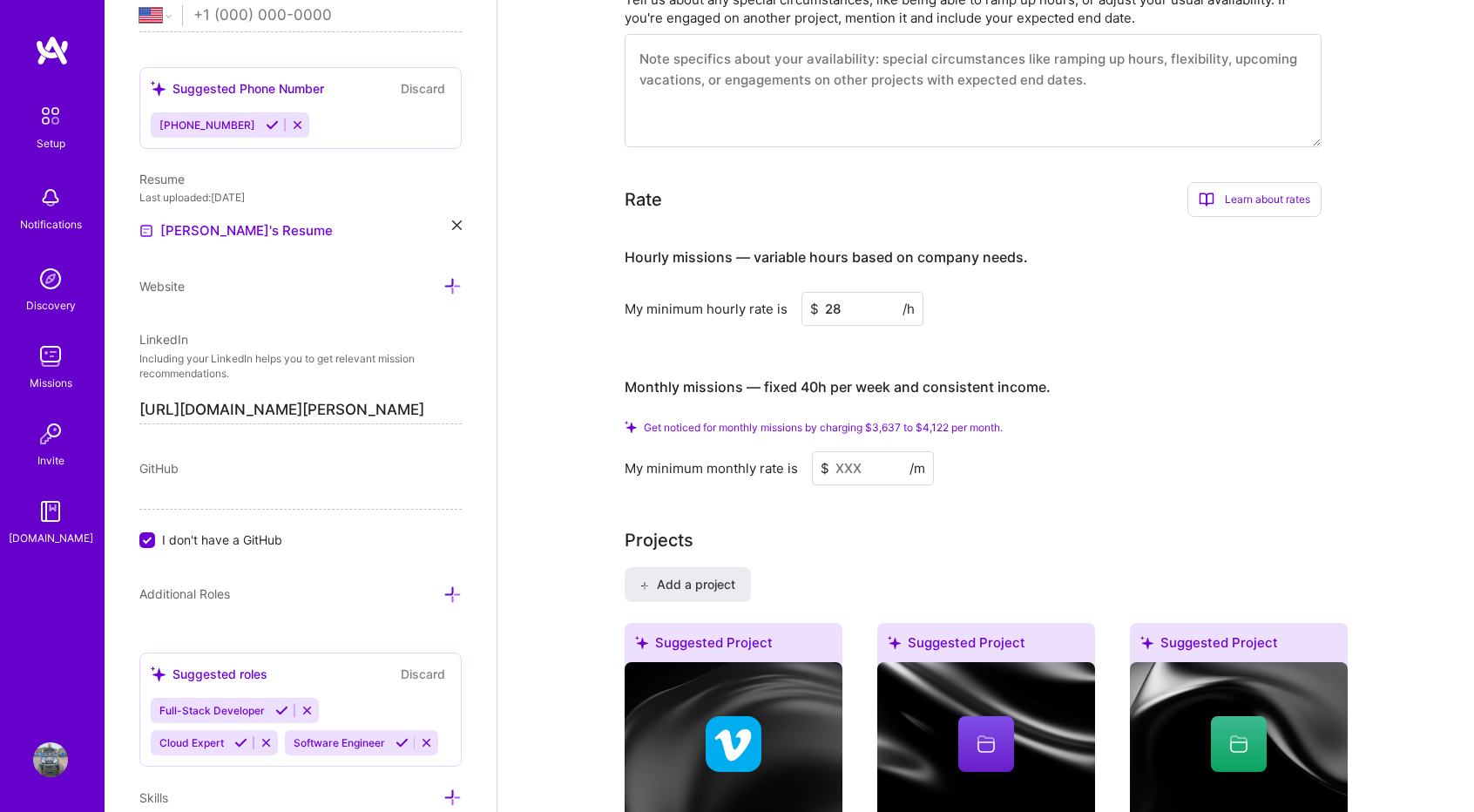
type input "28"
click at [872, 451] on input at bounding box center [873, 468] width 122 height 34
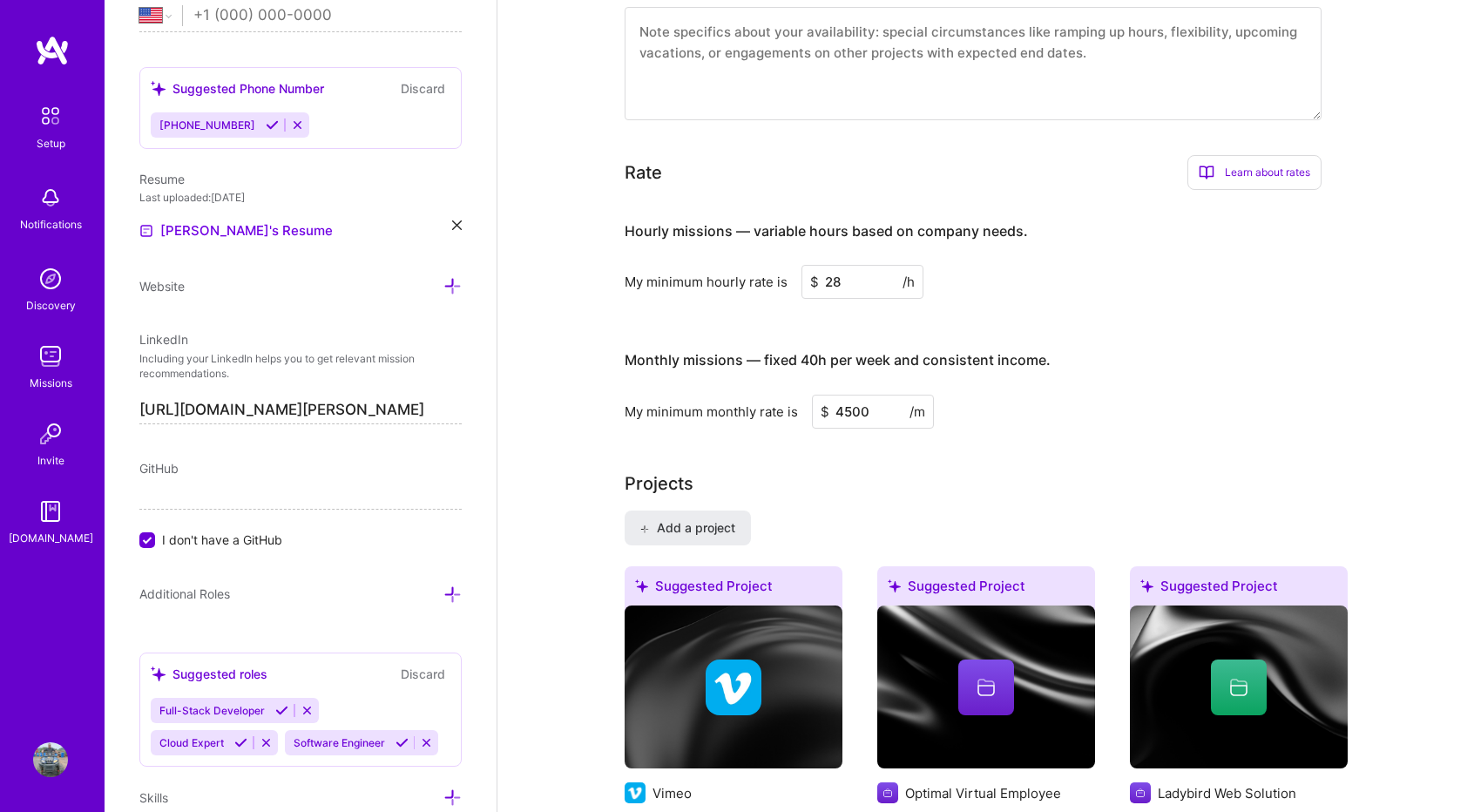
type input "4500"
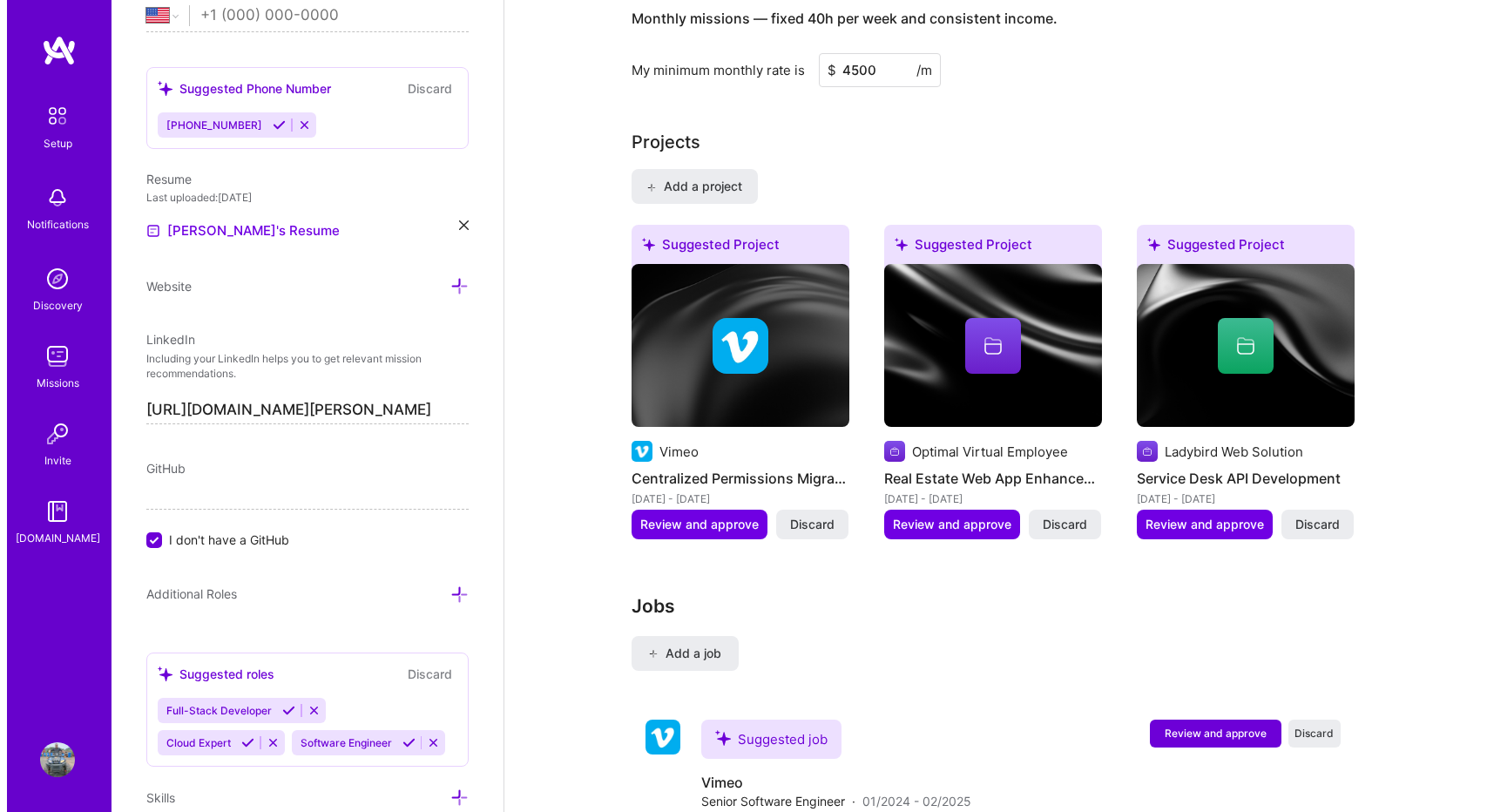
scroll to position [1283, 0]
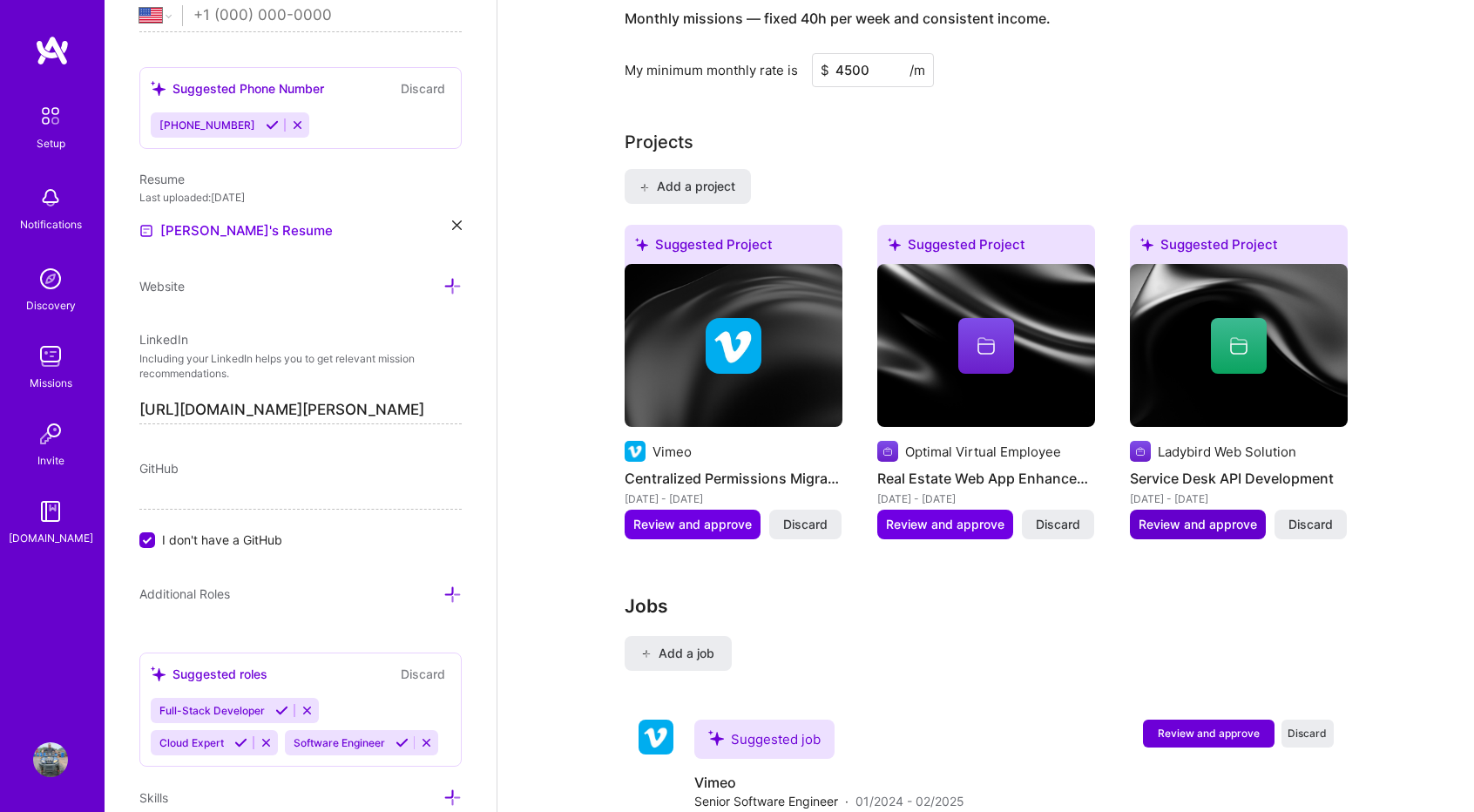
click at [1210, 509] on button "Review and approve" at bounding box center [1198, 524] width 136 height 29
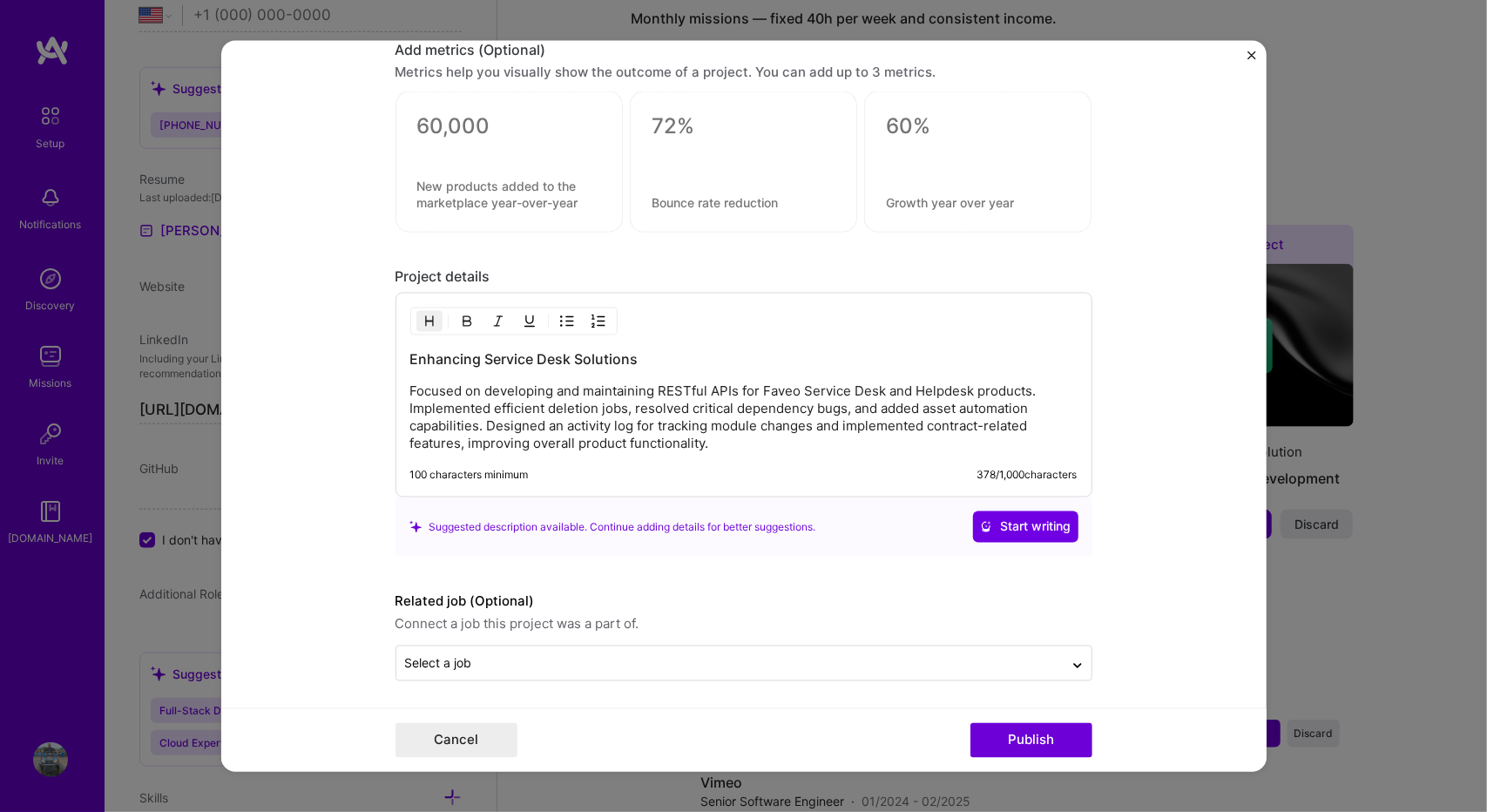
scroll to position [1201, 0]
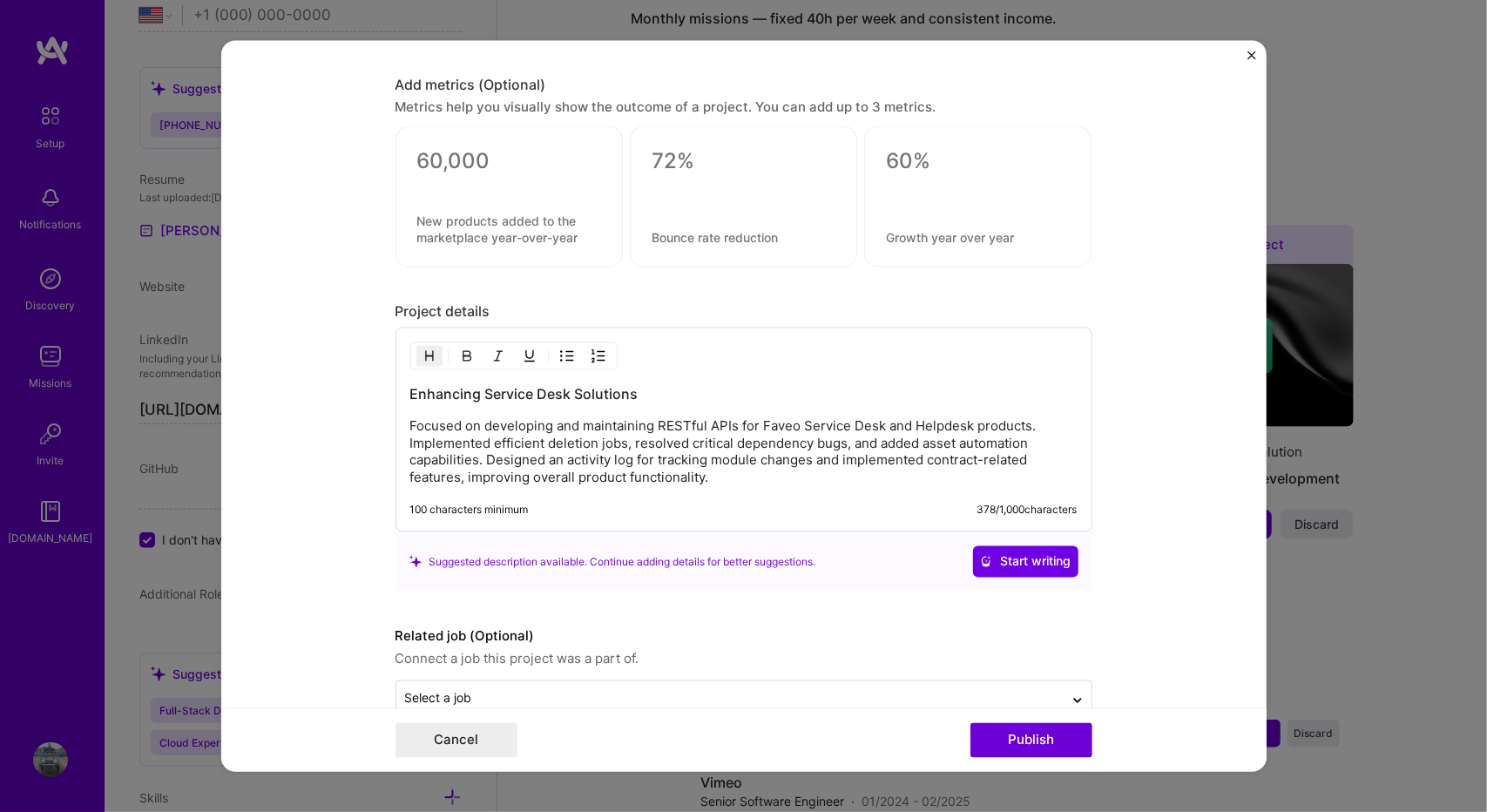
click at [1250, 56] on img "Close" at bounding box center [1251, 55] width 9 height 9
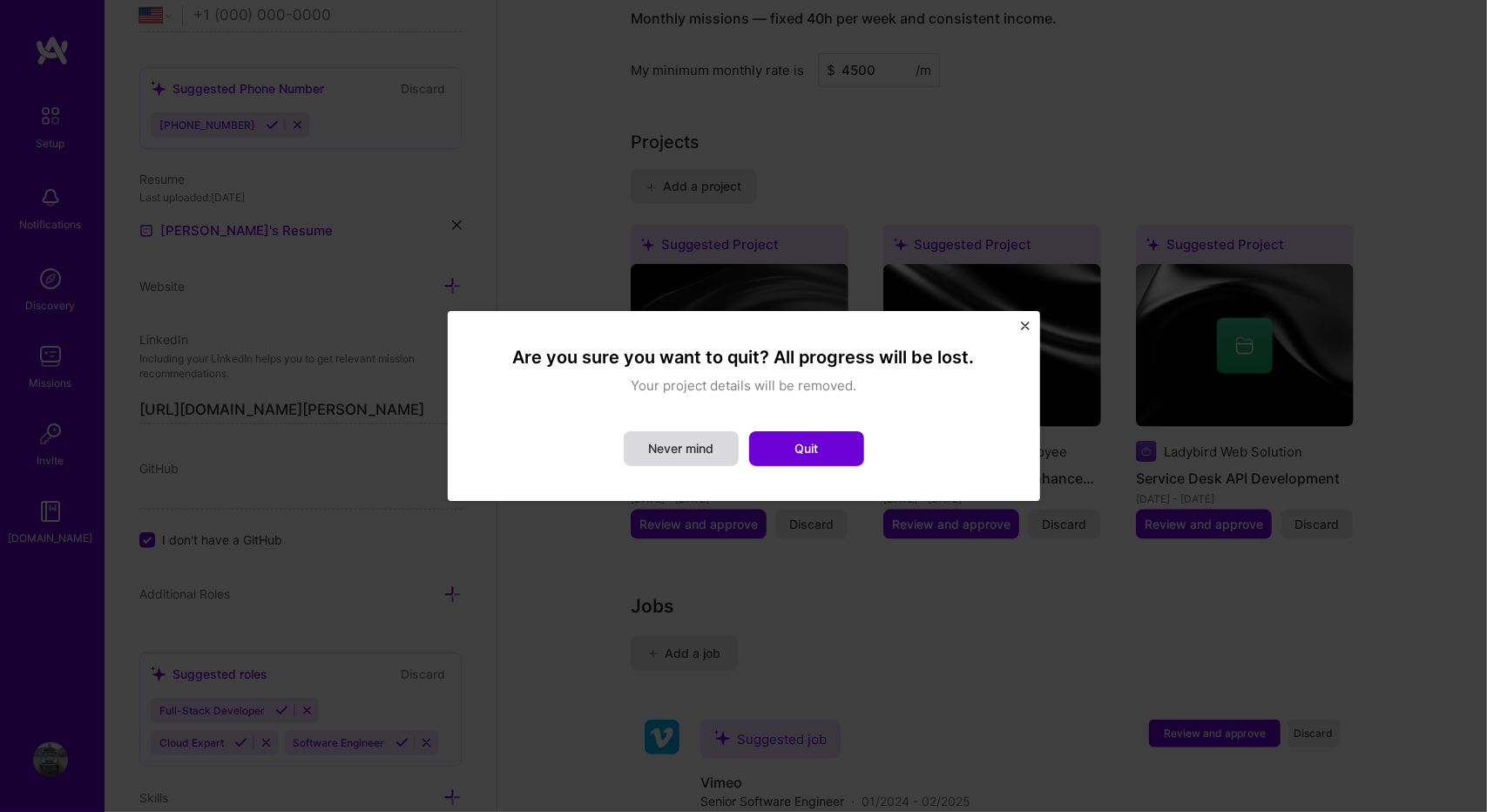
click at [688, 449] on button "Never mind" at bounding box center [680, 448] width 115 height 35
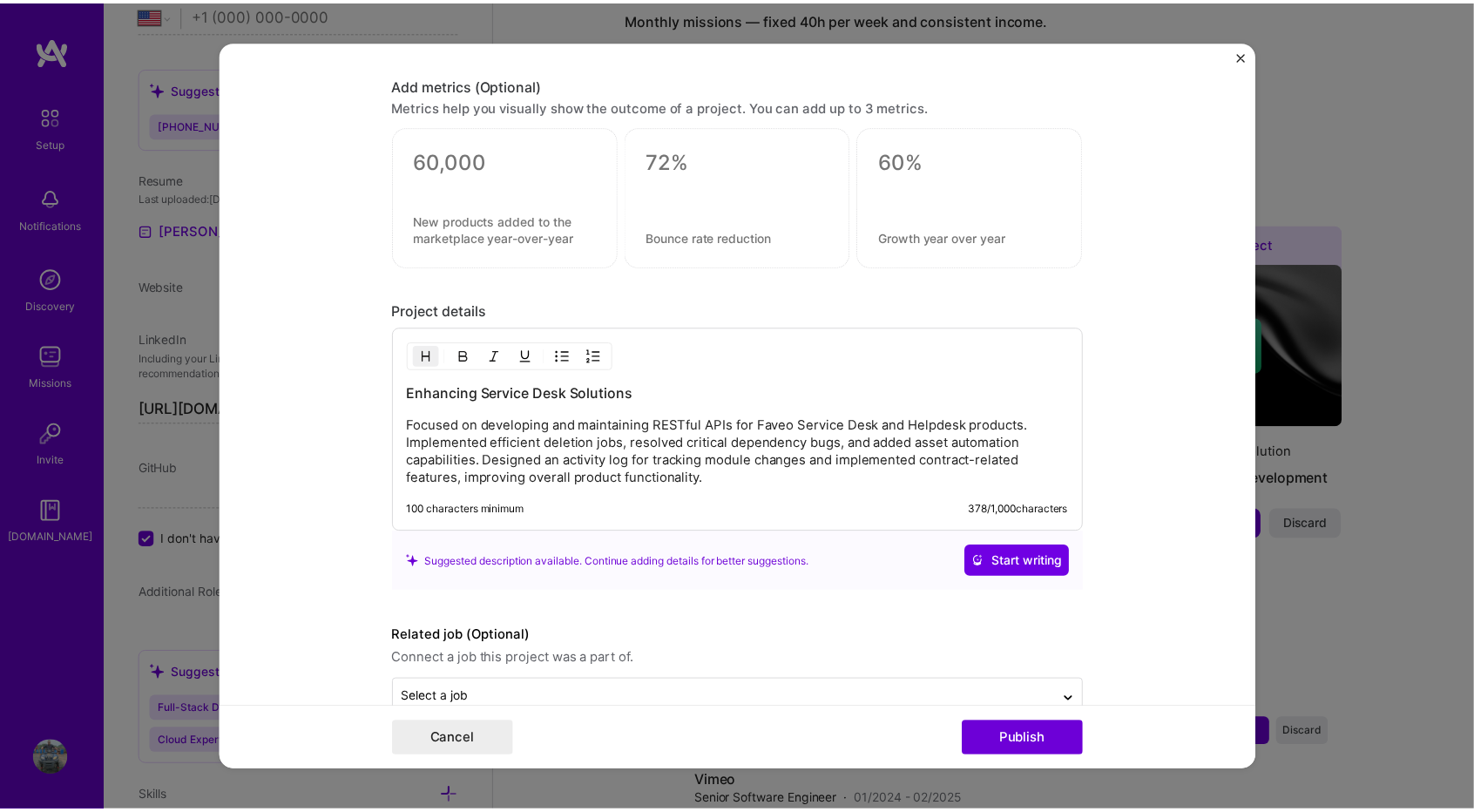
scroll to position [1166, 0]
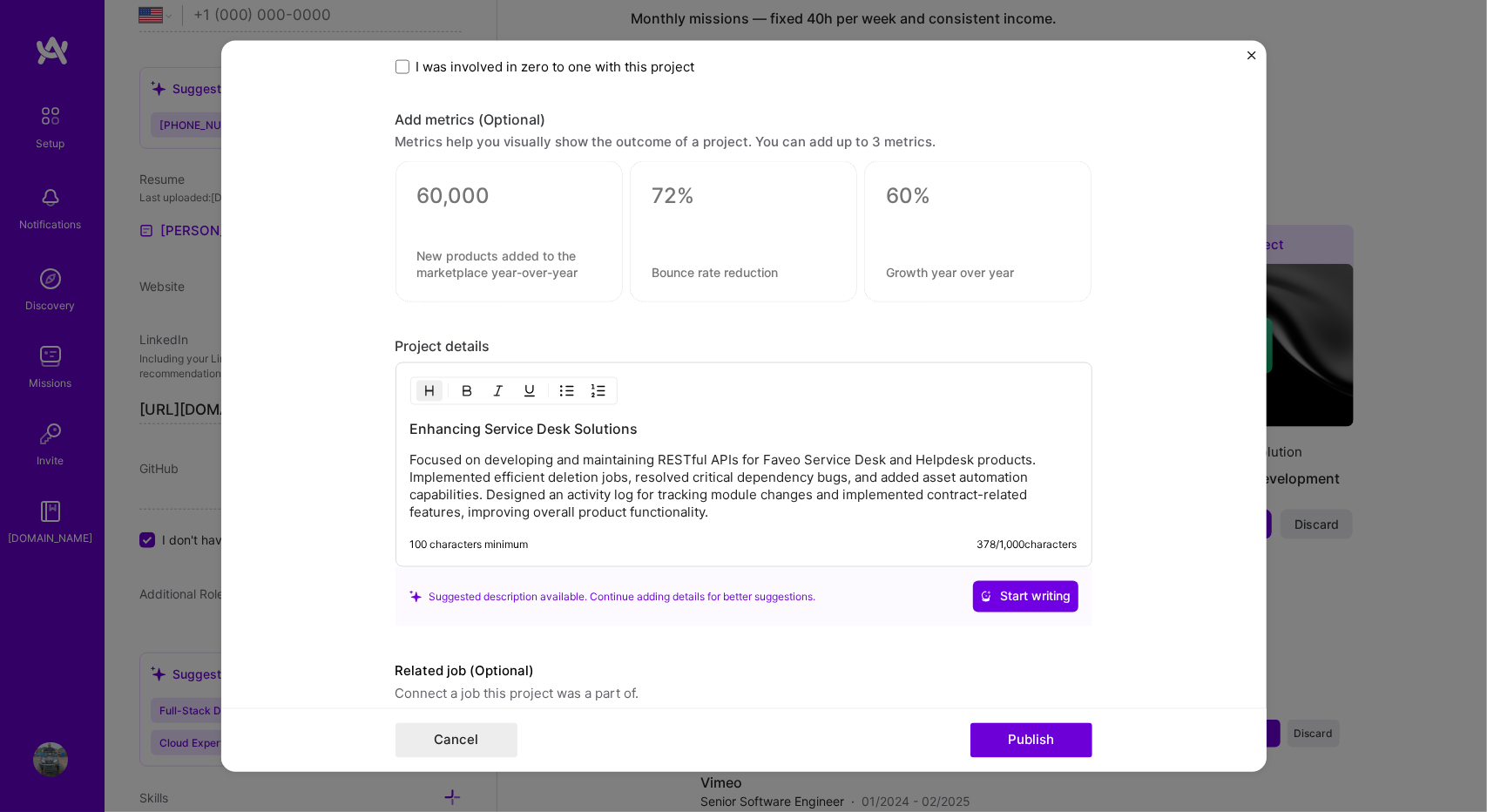
click at [1250, 56] on img "Close" at bounding box center [1251, 55] width 9 height 9
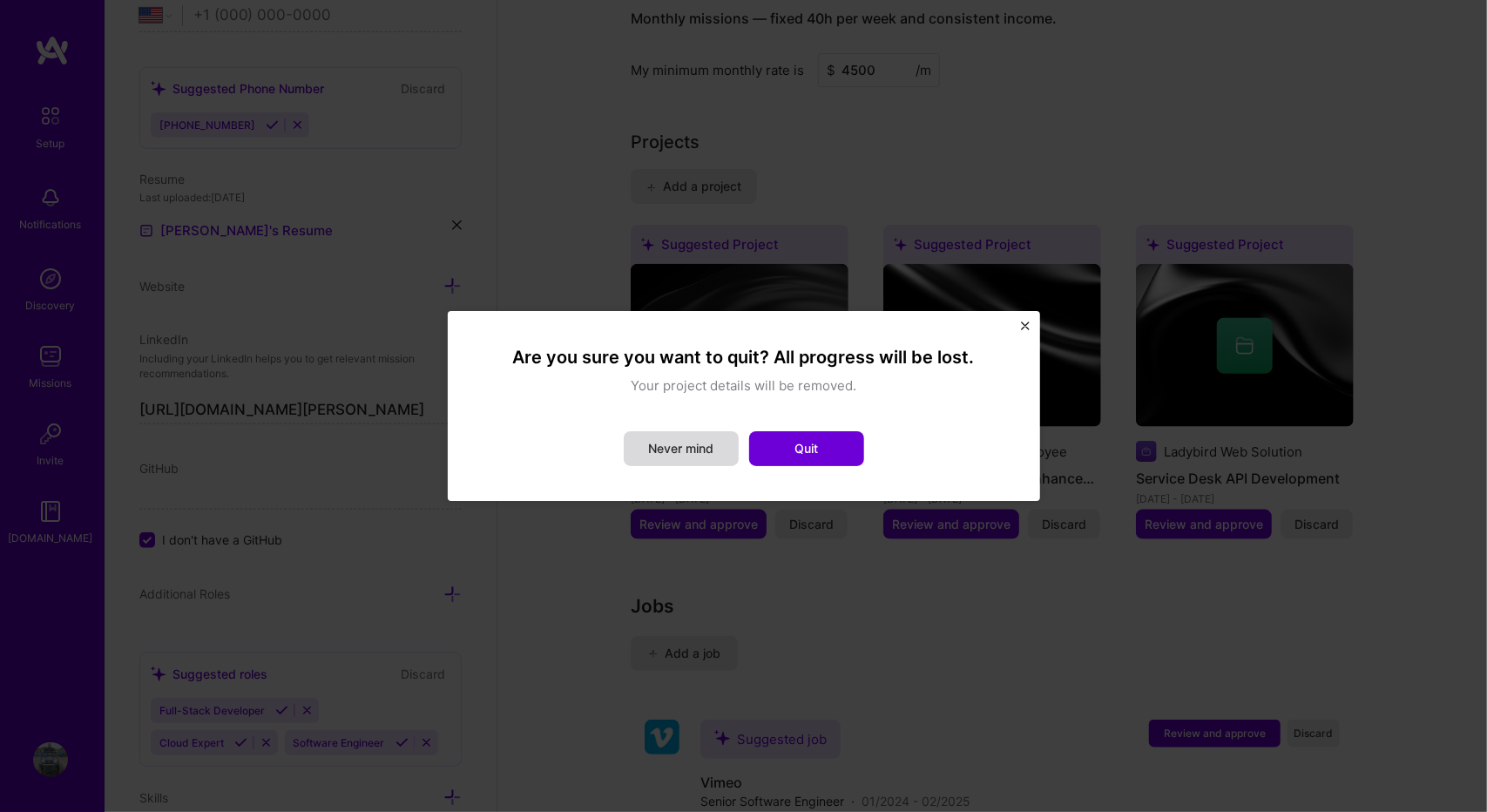
click at [662, 447] on button "Never mind" at bounding box center [680, 448] width 115 height 35
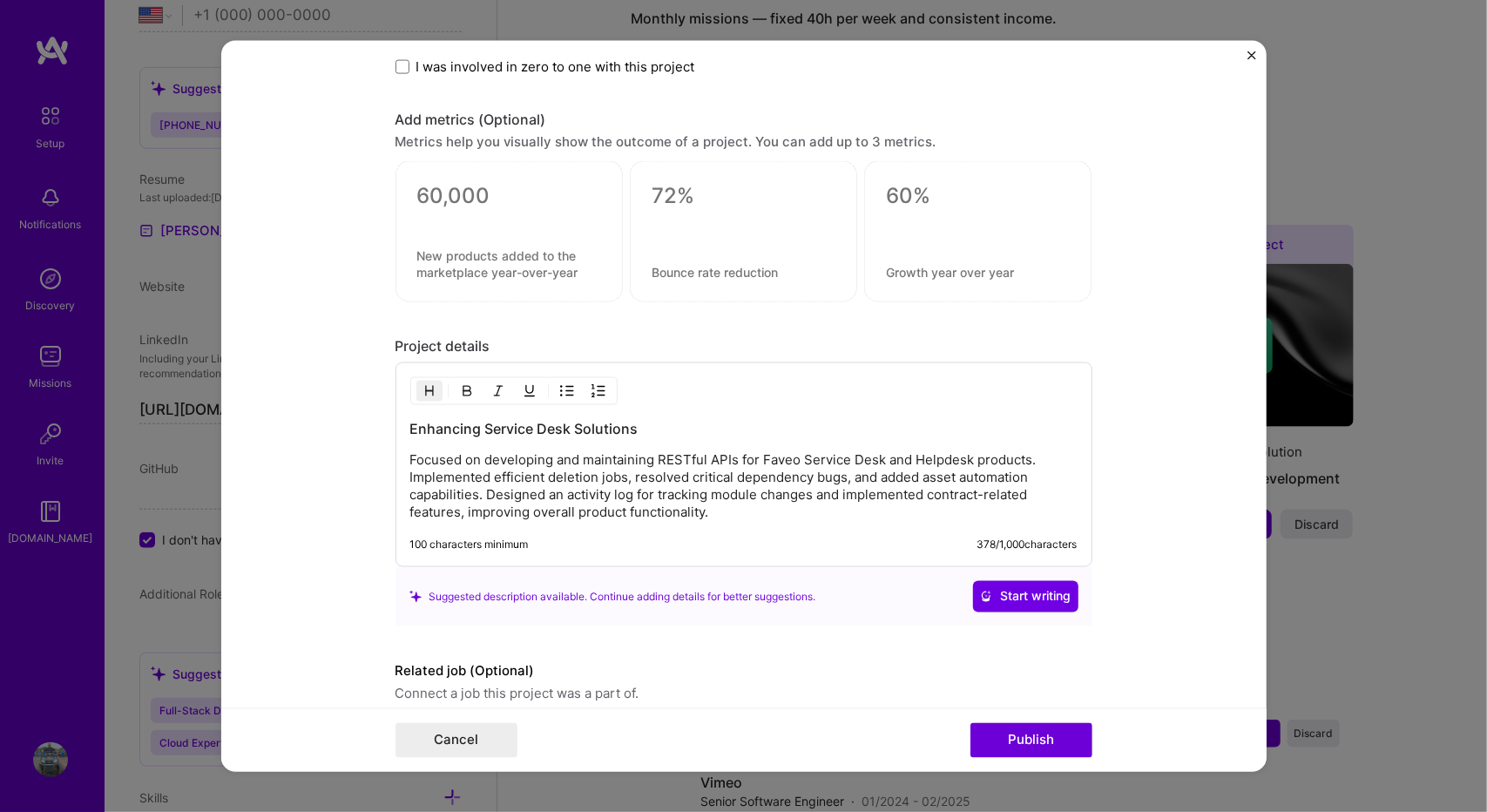
click at [1253, 56] on img "Close" at bounding box center [1251, 55] width 9 height 9
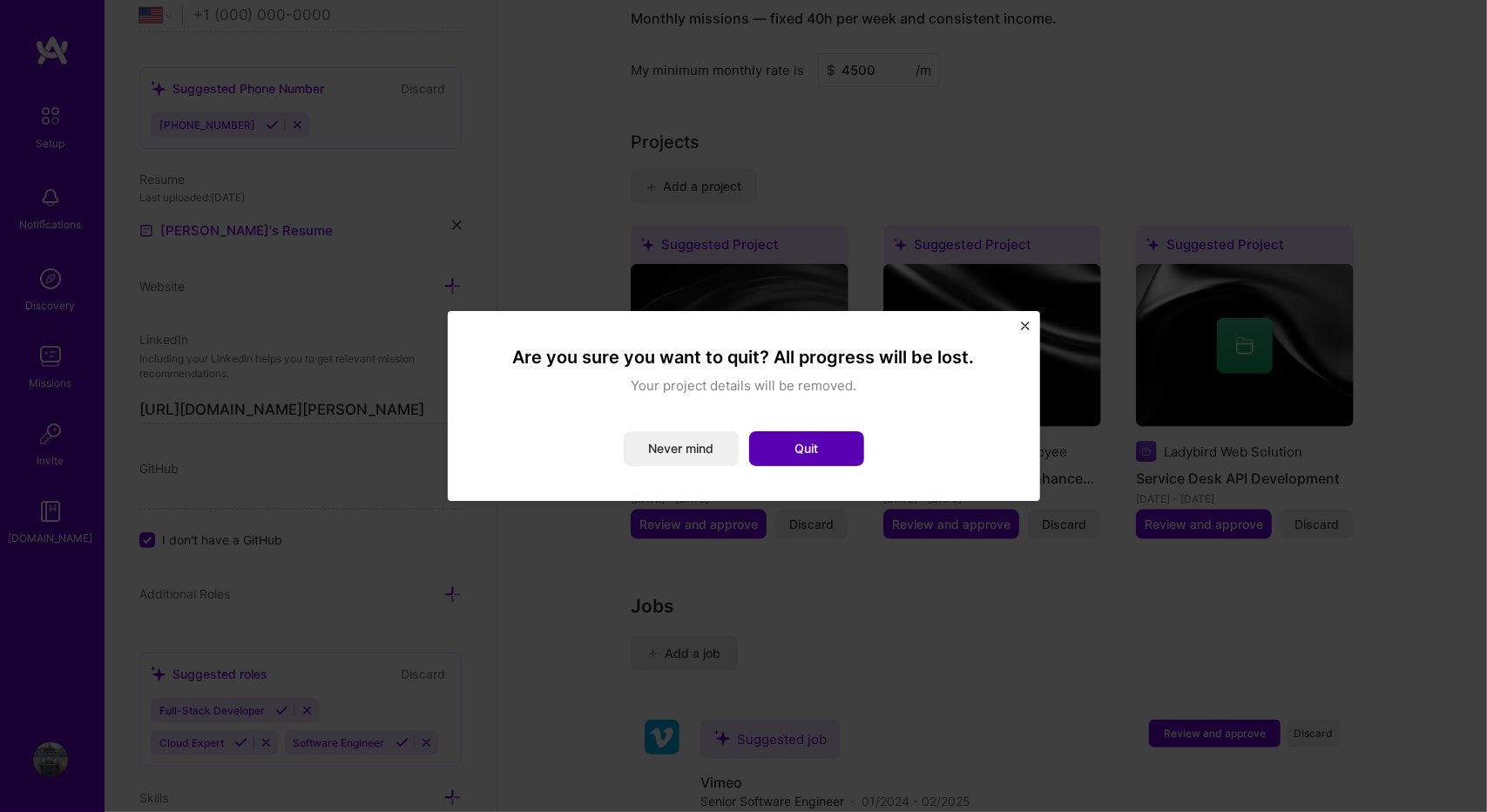
click at [835, 443] on button "Quit" at bounding box center [806, 448] width 115 height 35
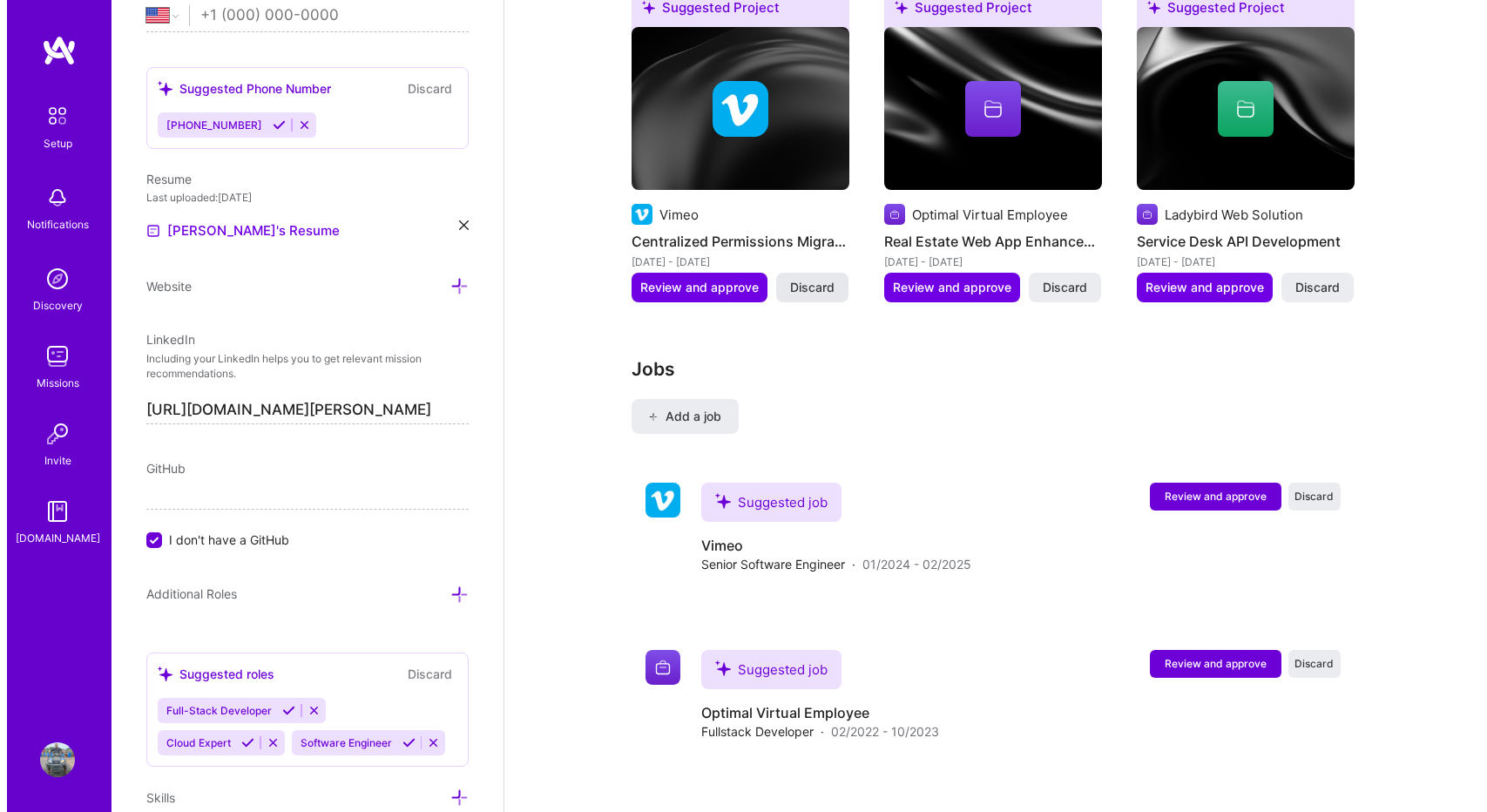
scroll to position [1661, 0]
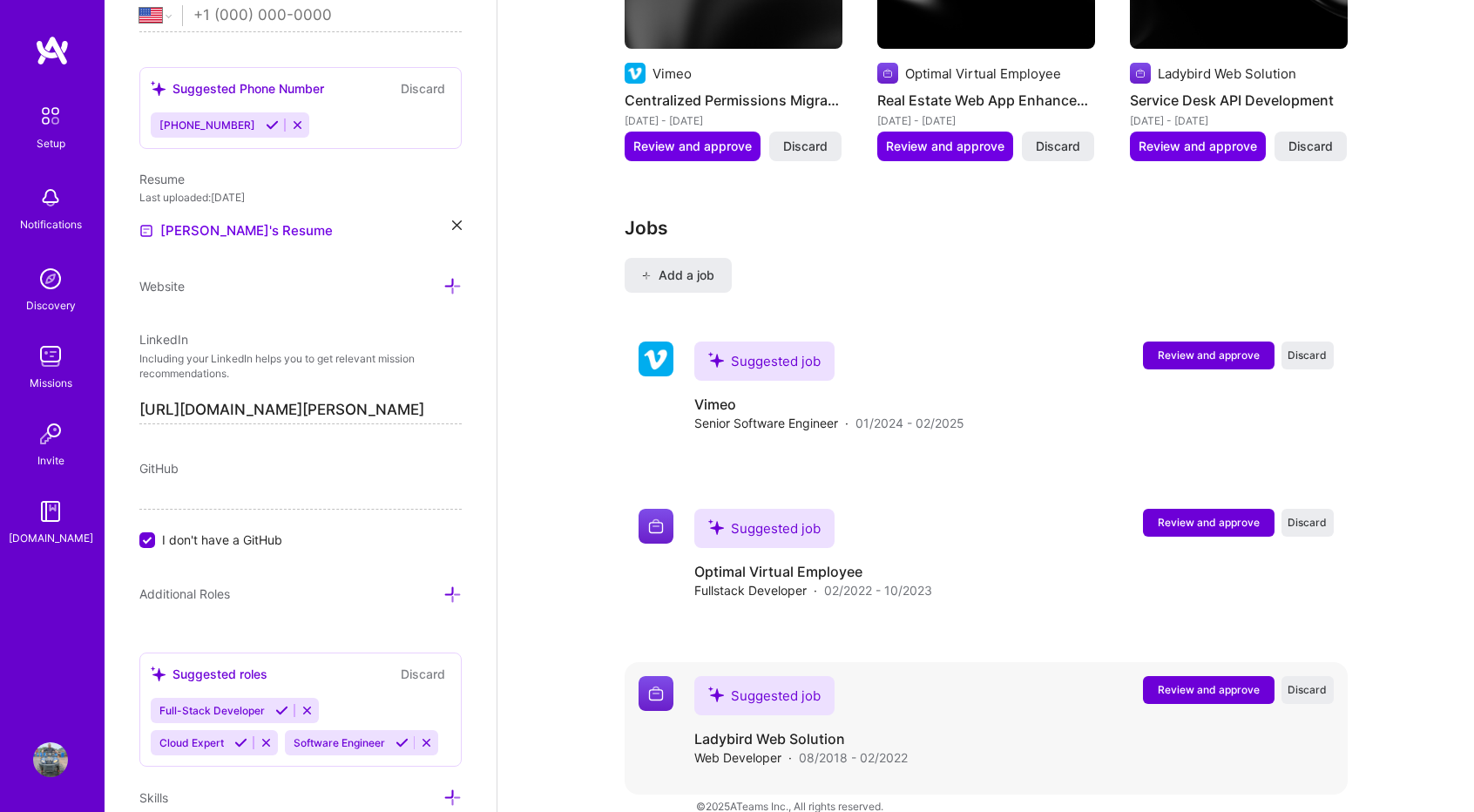
click at [1174, 675] on button "Review and approve" at bounding box center [1208, 689] width 132 height 28
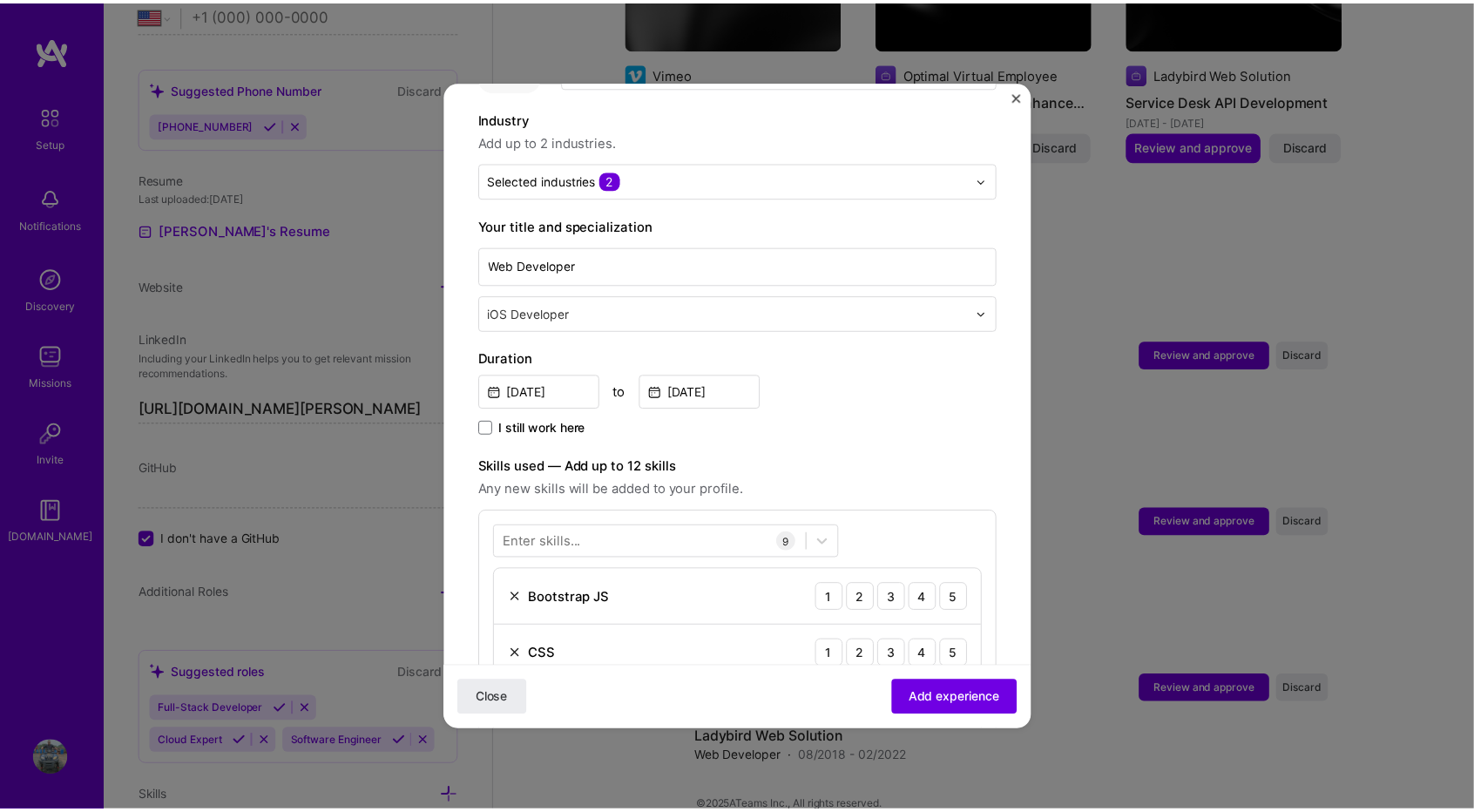
scroll to position [0, 0]
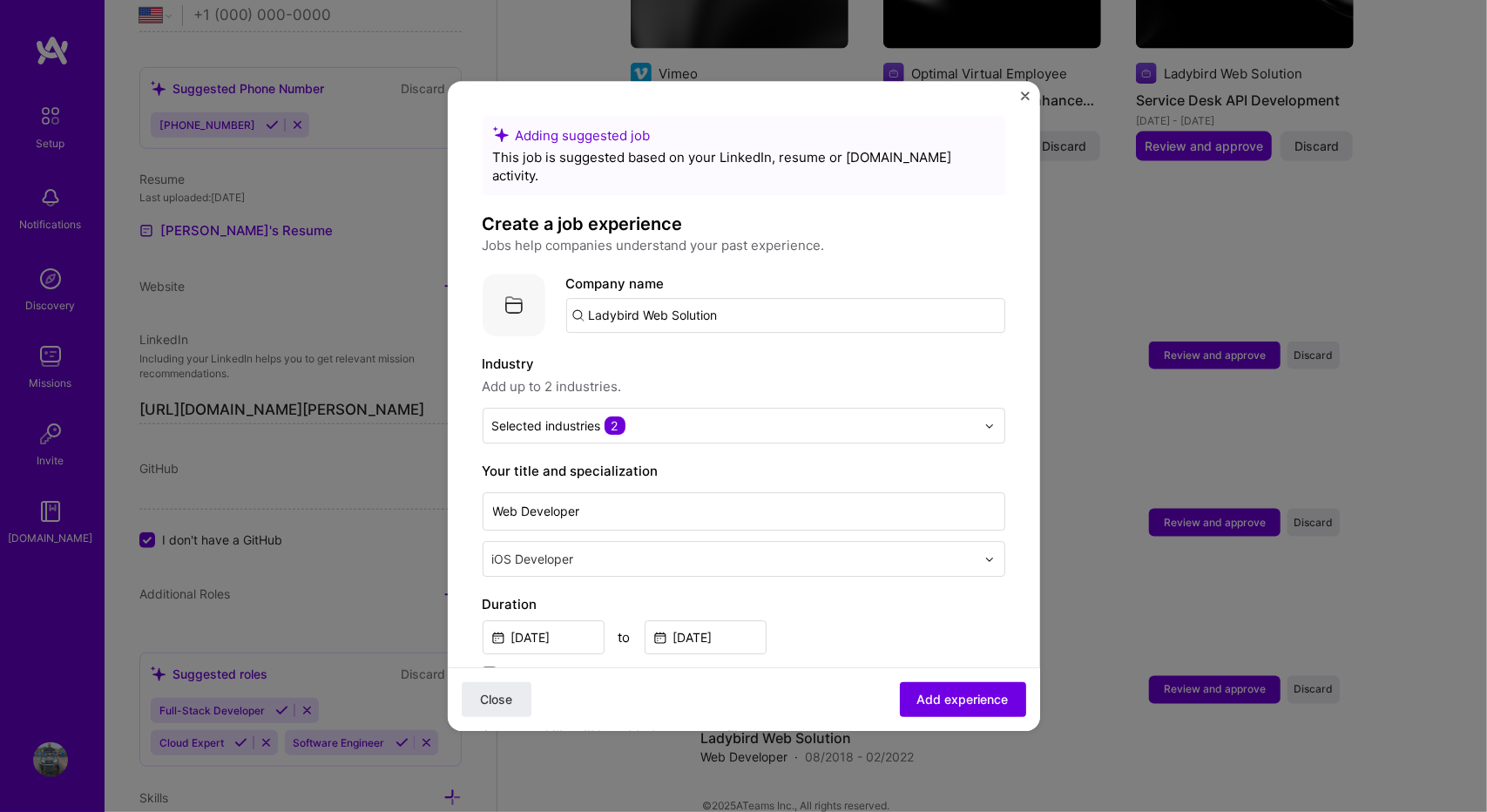
click at [1025, 90] on div "Adding suggested job This job is suggested based on your LinkedIn, resume or [D…" at bounding box center [744, 405] width 592 height 650
click at [1024, 95] on img "Close" at bounding box center [1025, 95] width 9 height 9
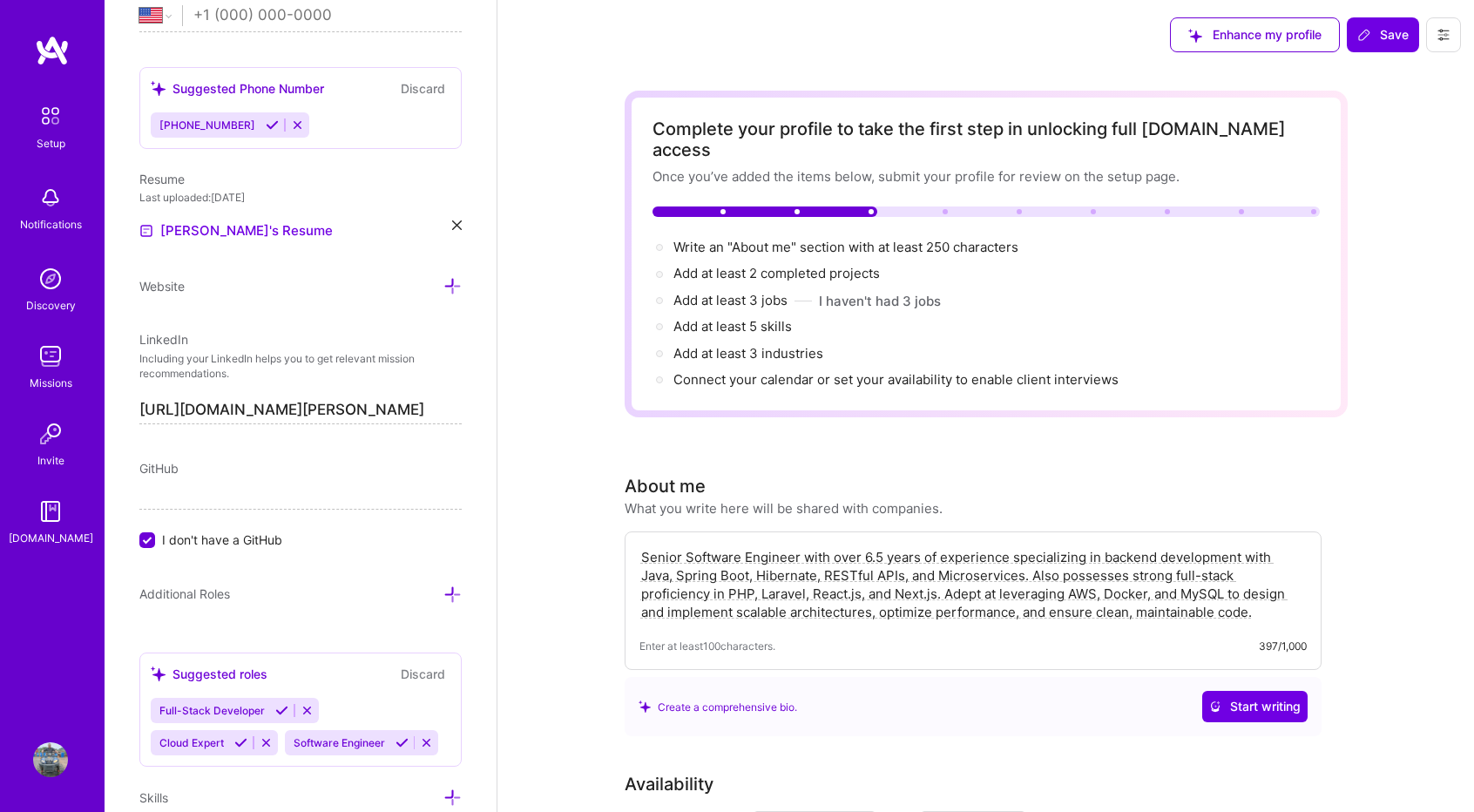
click at [47, 281] on img at bounding box center [50, 278] width 35 height 35
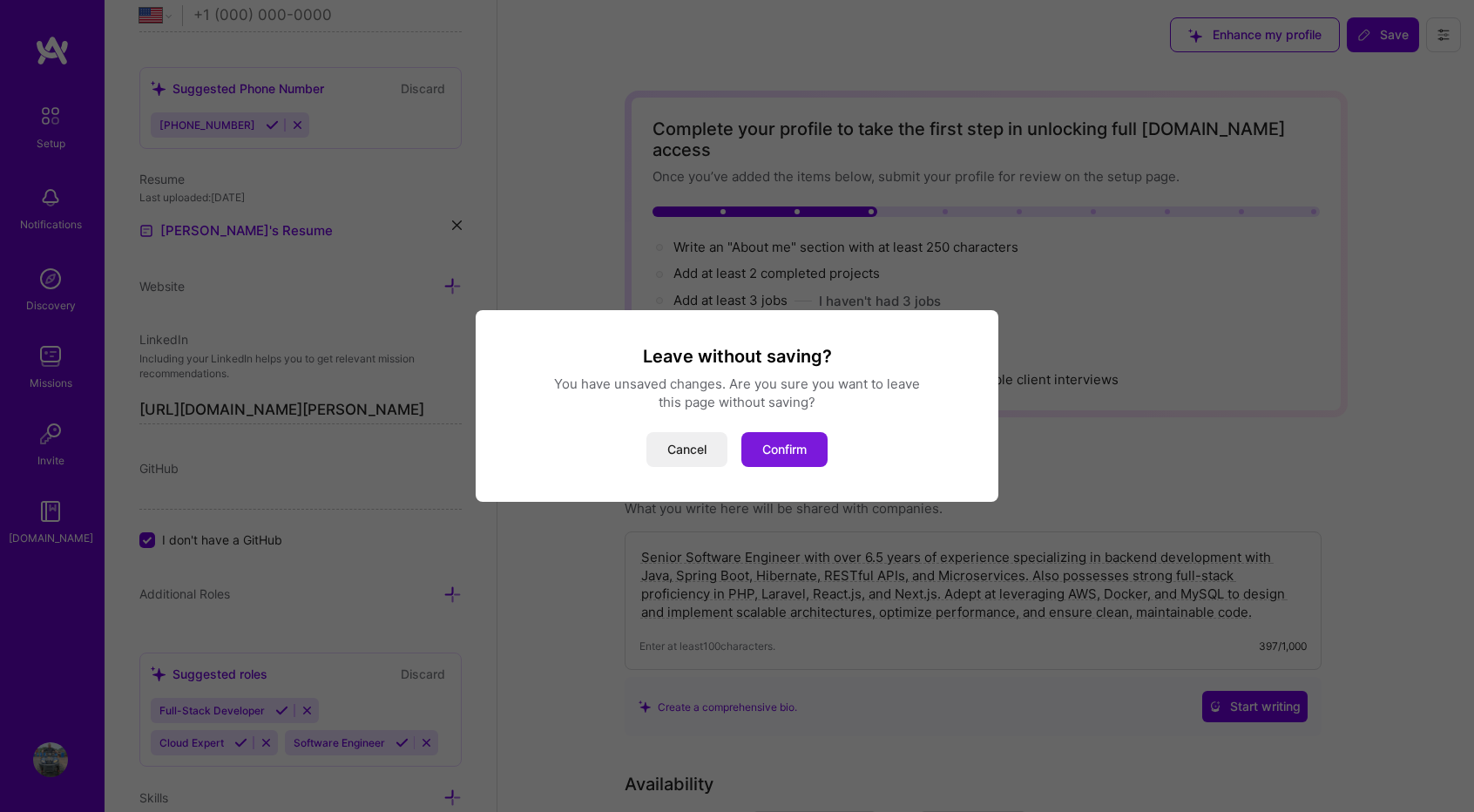
click at [797, 447] on button "Confirm" at bounding box center [784, 449] width 86 height 35
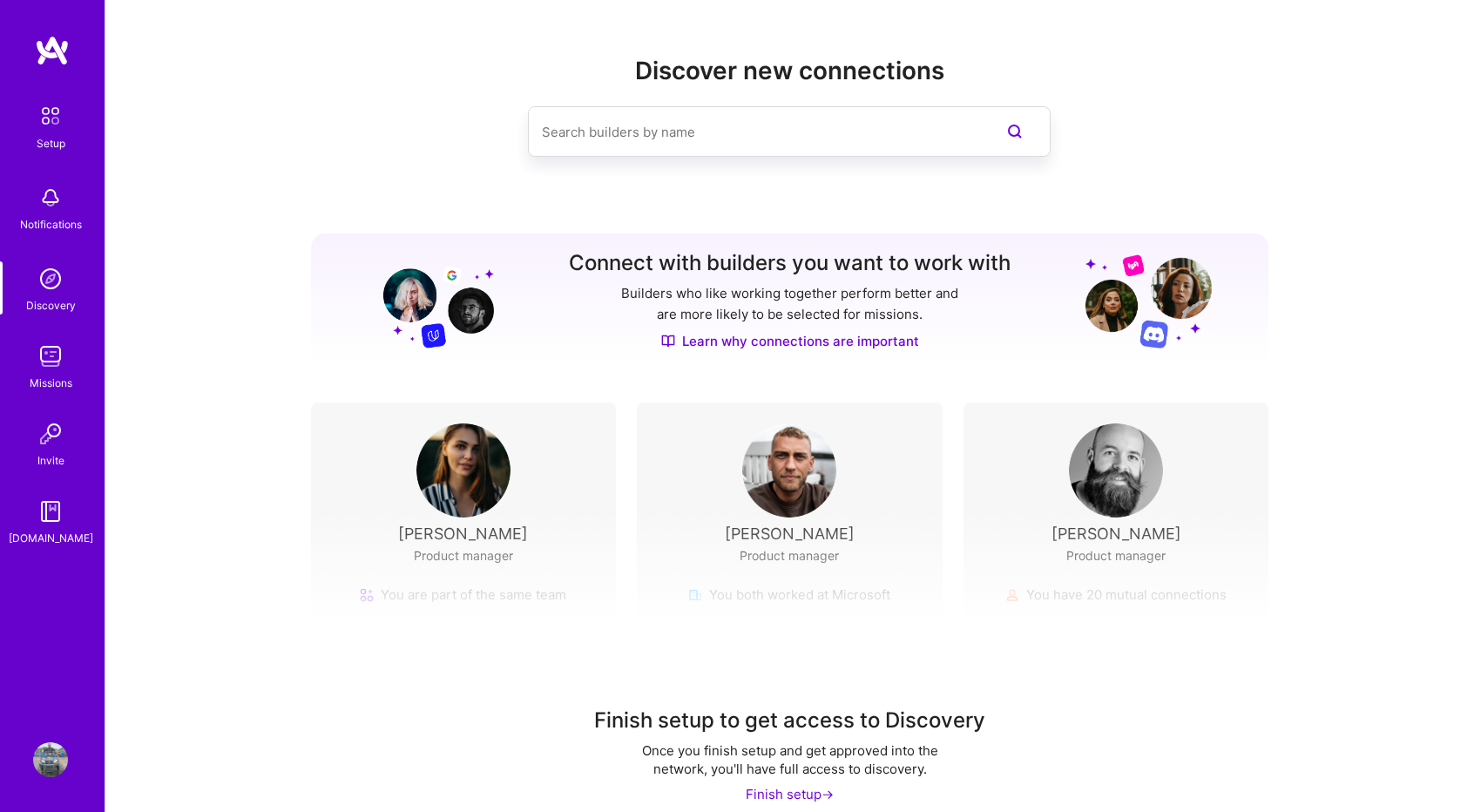
scroll to position [20, 0]
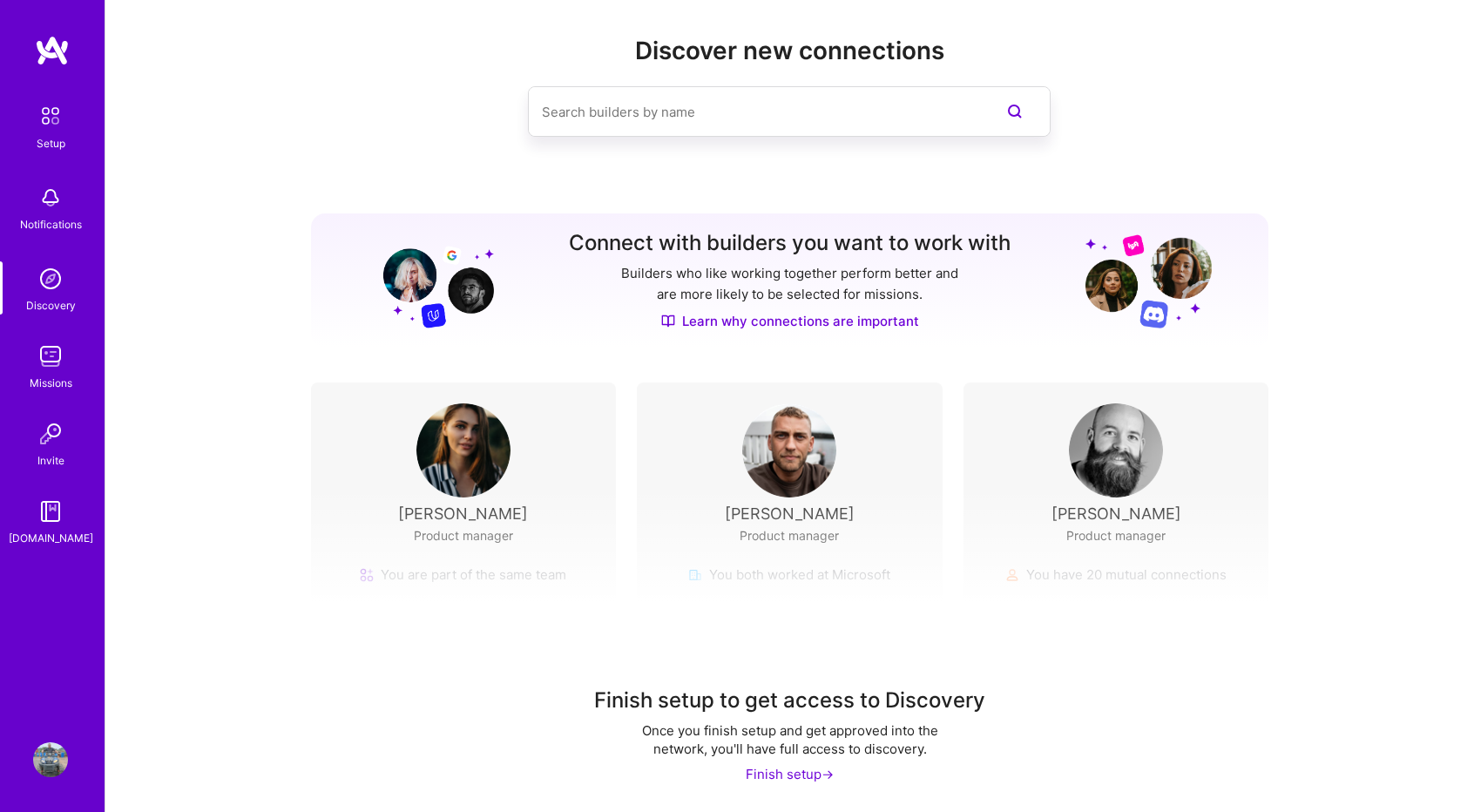
click at [50, 112] on img at bounding box center [50, 116] width 37 height 37
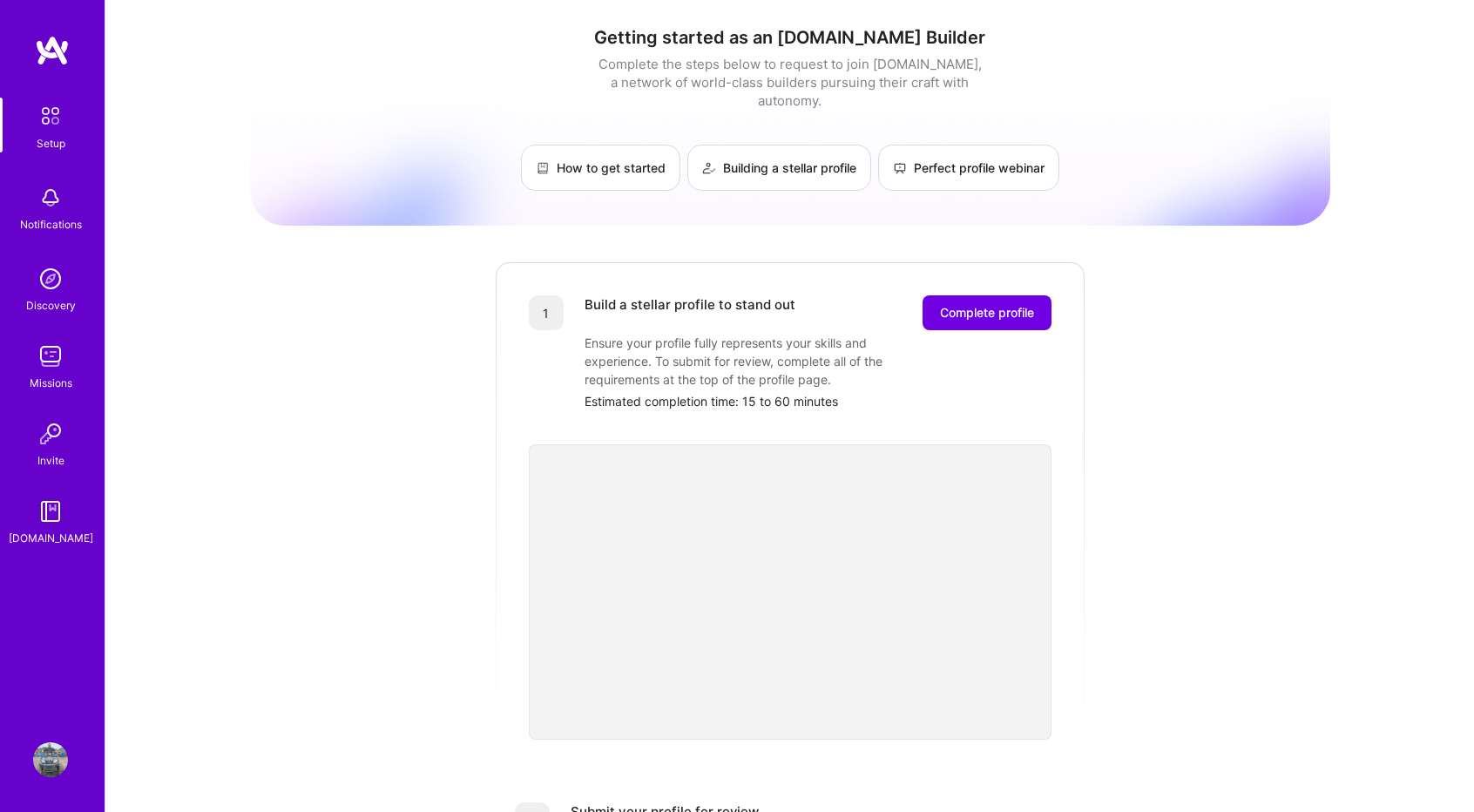
click at [58, 763] on img at bounding box center [50, 759] width 35 height 35
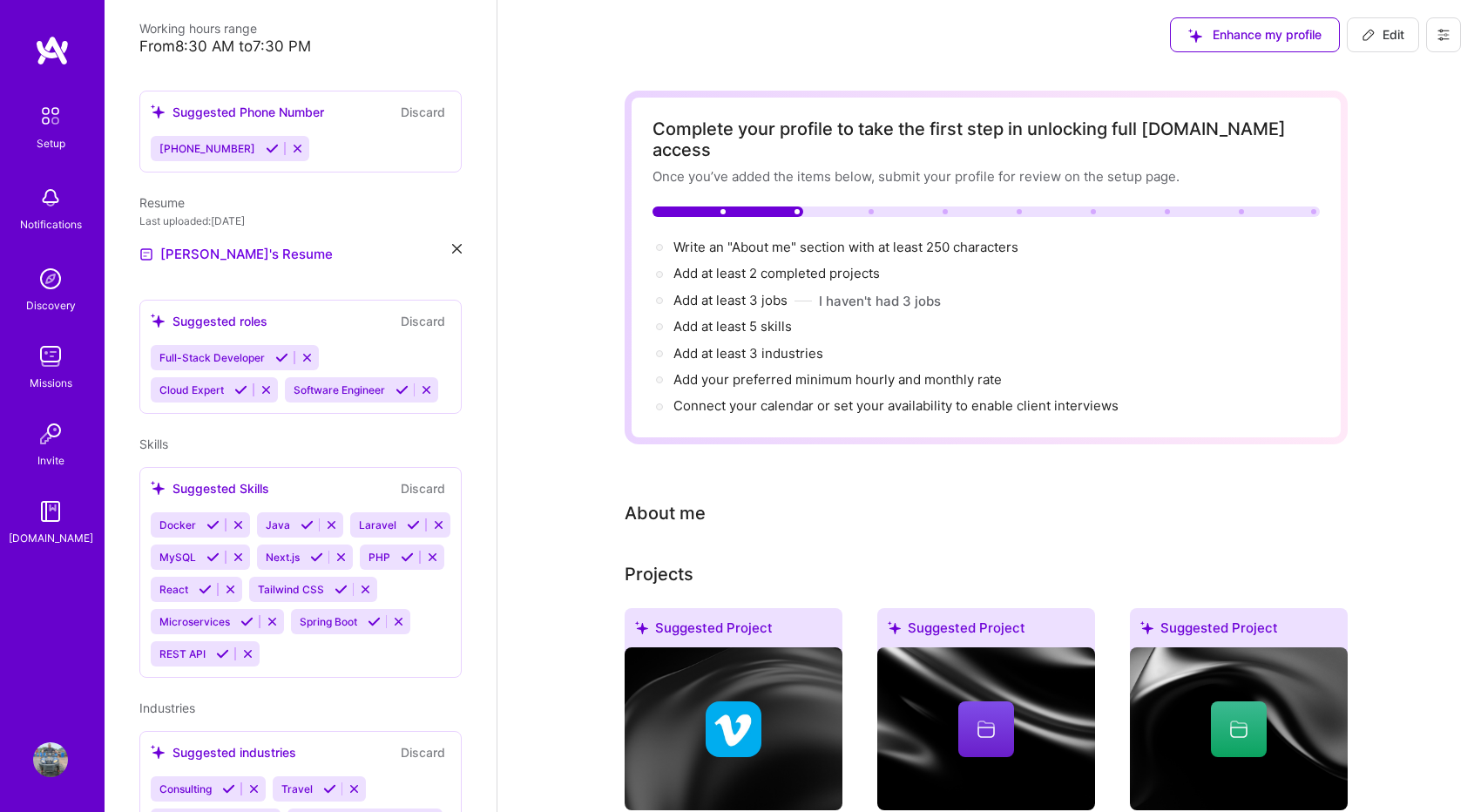
scroll to position [571, 0]
